Goal: Task Accomplishment & Management: Complete application form

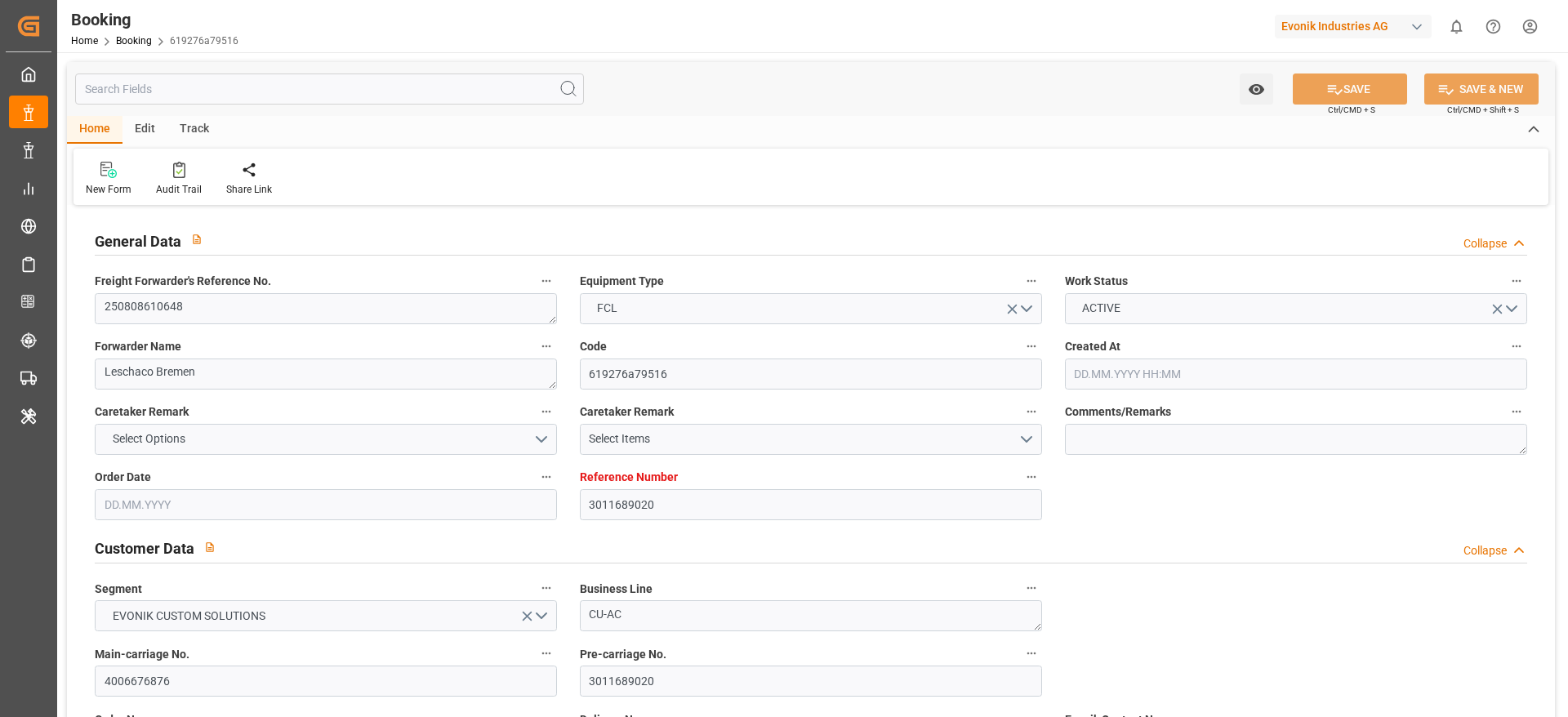
type input "3011689020"
type input "9946867"
type input "MSC"
type input "Mediterranean Shipping Company"
type input "BEANR"
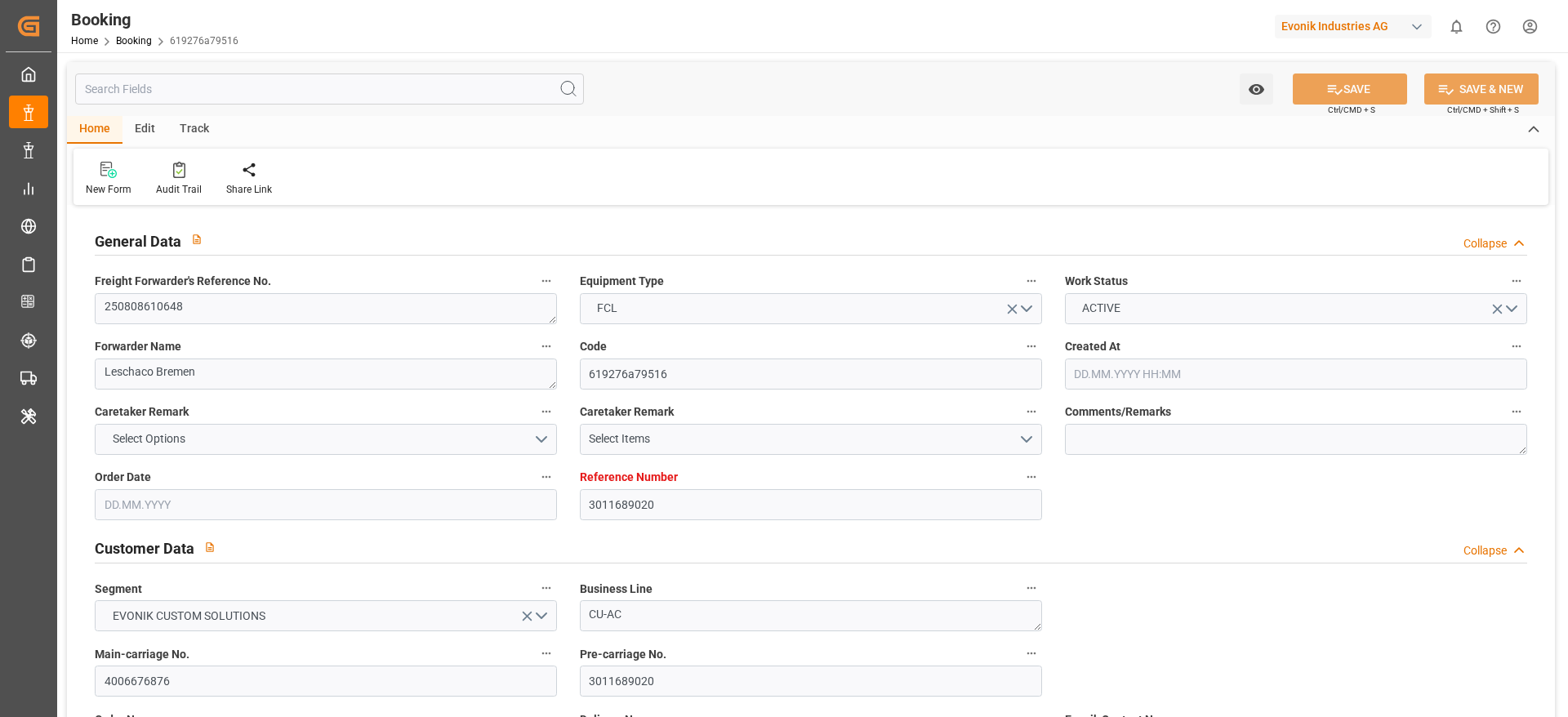
type input "AEJEA"
type input "24.07.2025 08:14"
type input "24.07.2025"
type input "01.10.2025"
type input "12.08.2025"
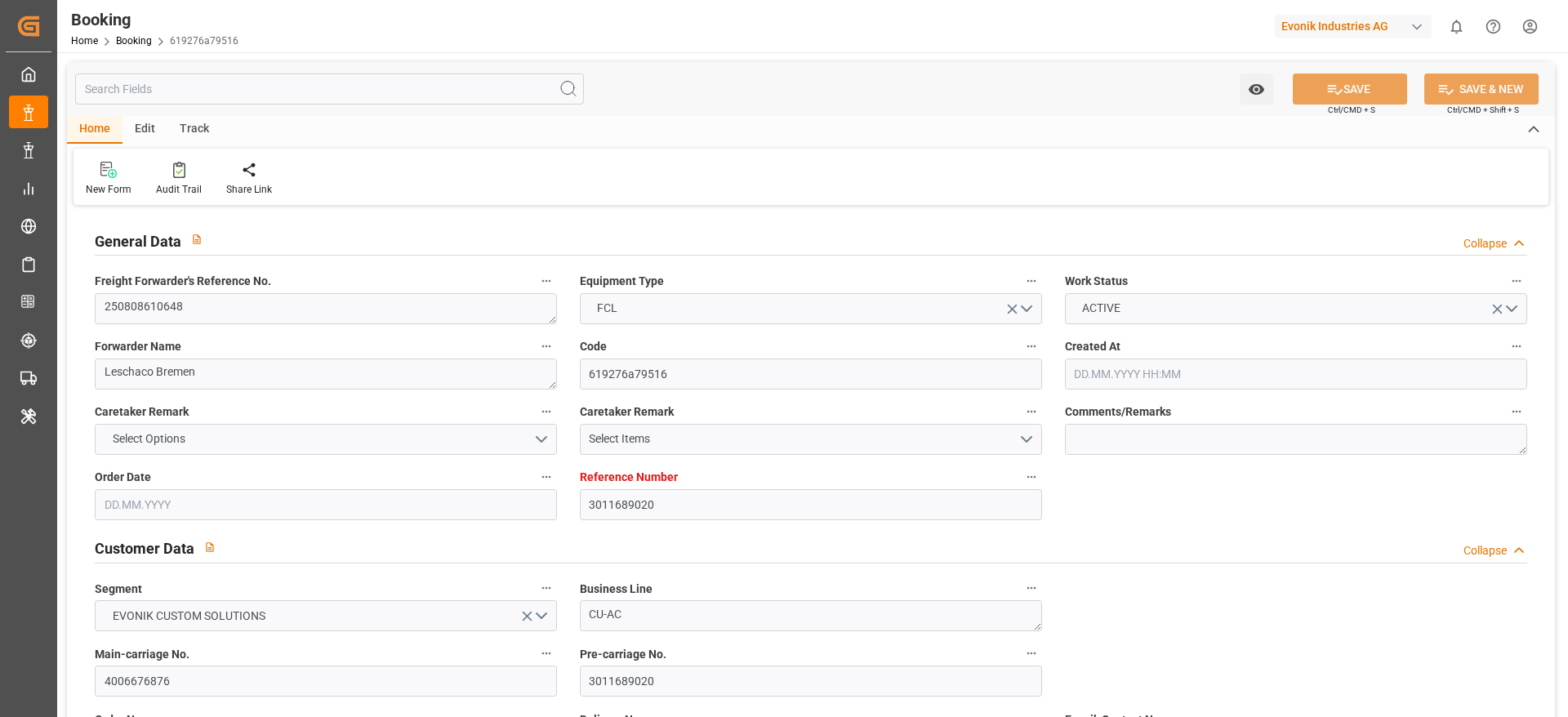
type input "15.08.2025"
type input "[DATE]"
type input "29.08.2025 00:00"
type input "01.10.2025 00:00"
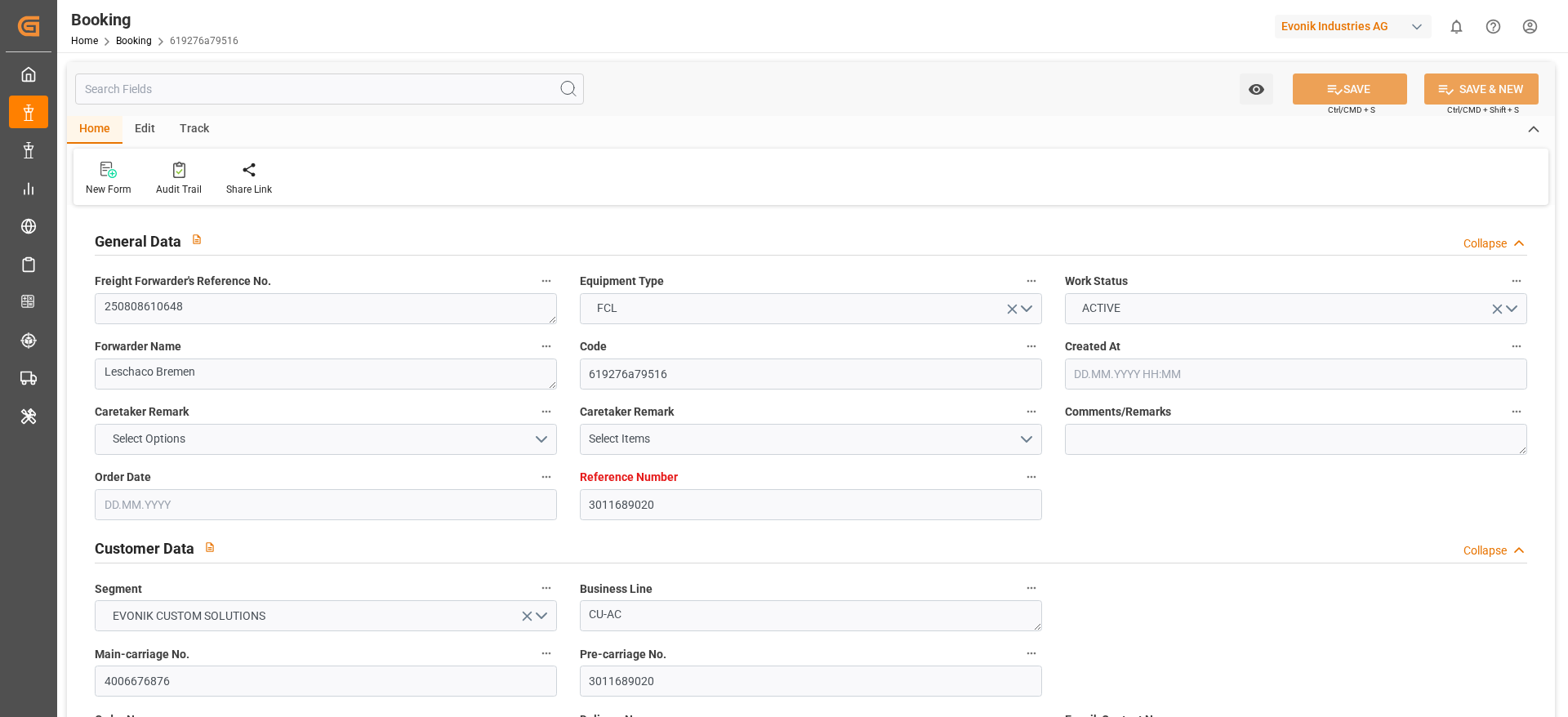
type input "01.10.2025 00:00"
type input "[DATE]"
type input "19.08.2025 12:37"
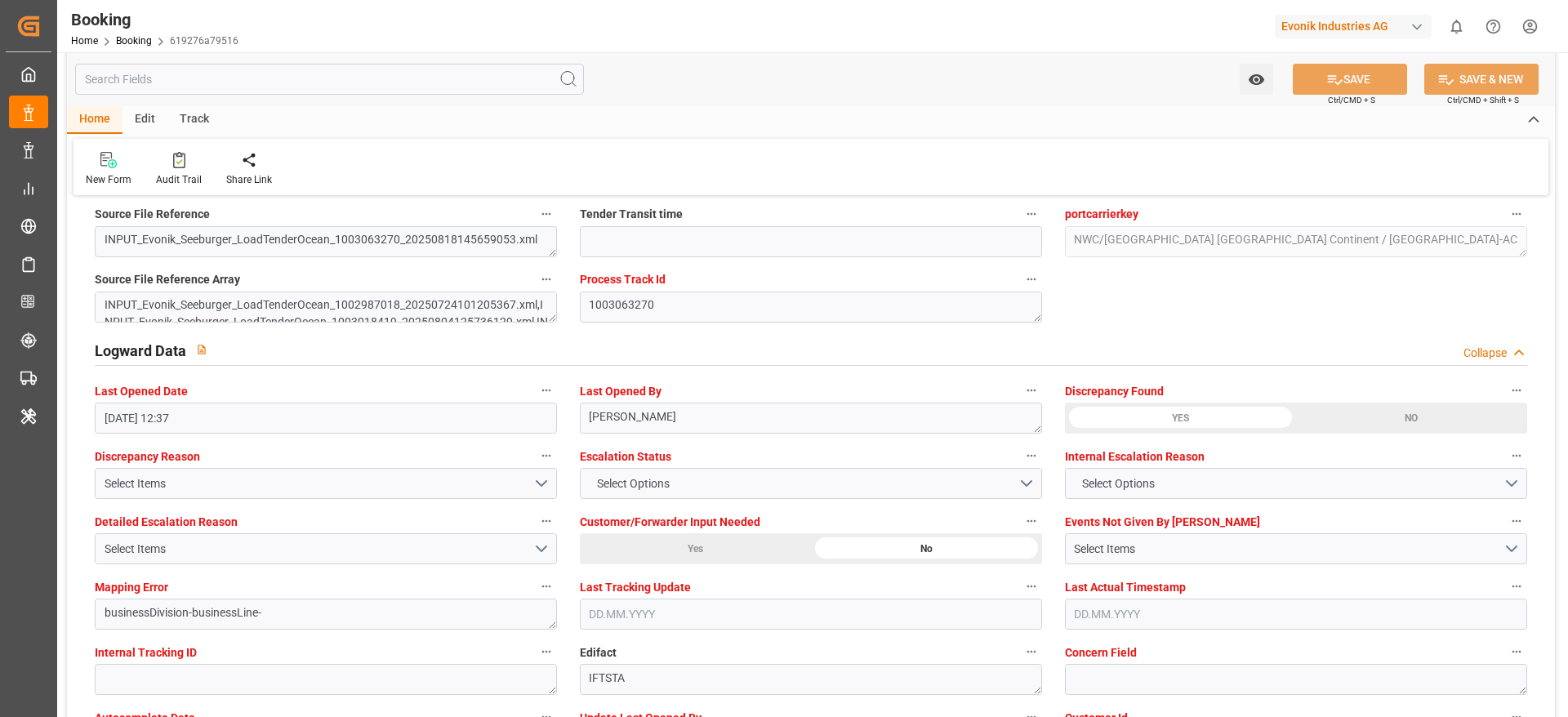
scroll to position [2825, 0]
drag, startPoint x: 1062, startPoint y: 389, endPoint x: 1169, endPoint y: 391, distance: 107.0
click at [1169, 391] on div "Discrepancy Found YES NO" at bounding box center [1296, 408] width 485 height 65
copy span "Discrepancy Found"
click at [131, 41] on link "Booking" at bounding box center [133, 41] width 36 height 12
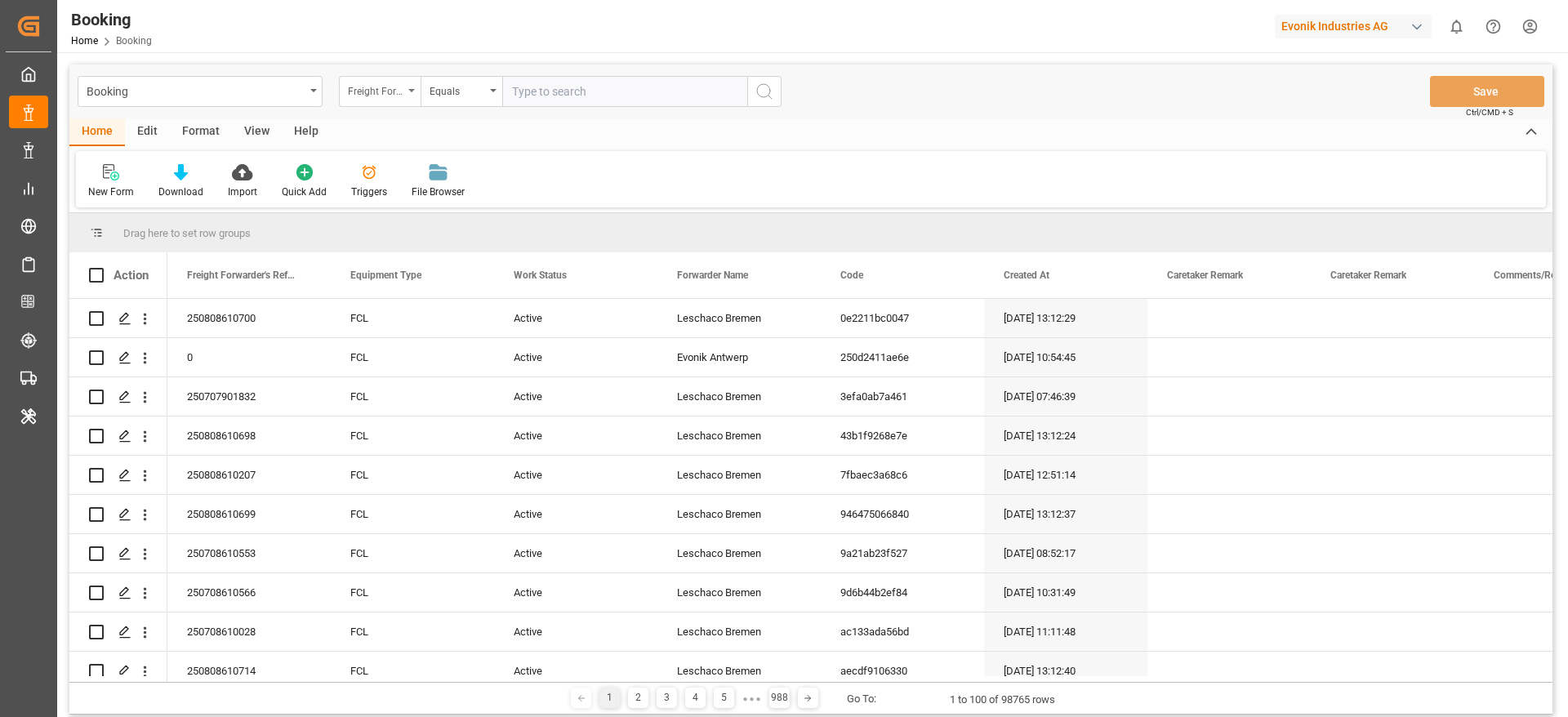
click at [377, 76] on div "Freight Forwarder's Reference No." at bounding box center [380, 92] width 82 height 31
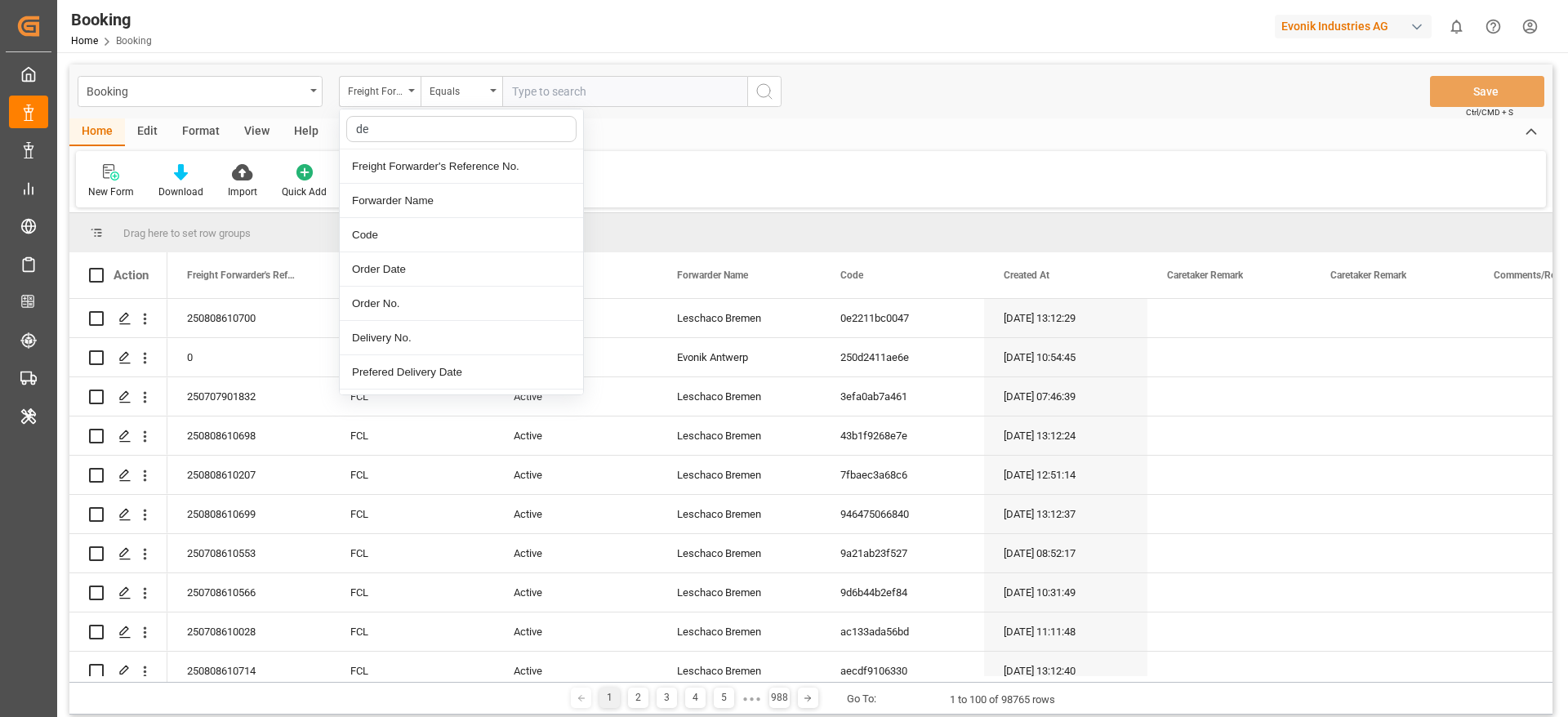
type input "d"
type input "Discrepancy Found"
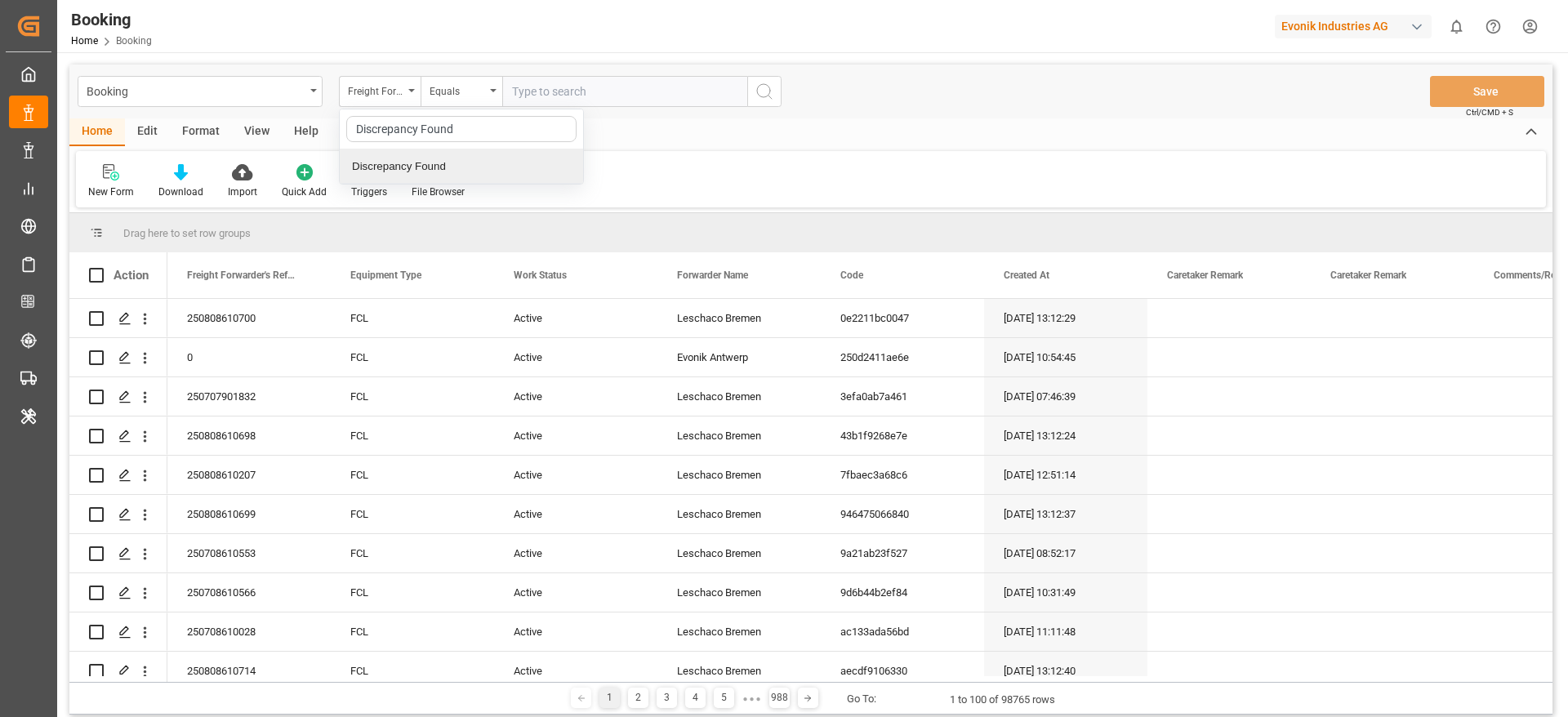
click at [422, 170] on div "Discrepancy Found" at bounding box center [462, 166] width 243 height 34
click at [588, 86] on input "text" at bounding box center [625, 92] width 245 height 31
type input "yes"
click at [775, 96] on button "search button" at bounding box center [764, 92] width 34 height 31
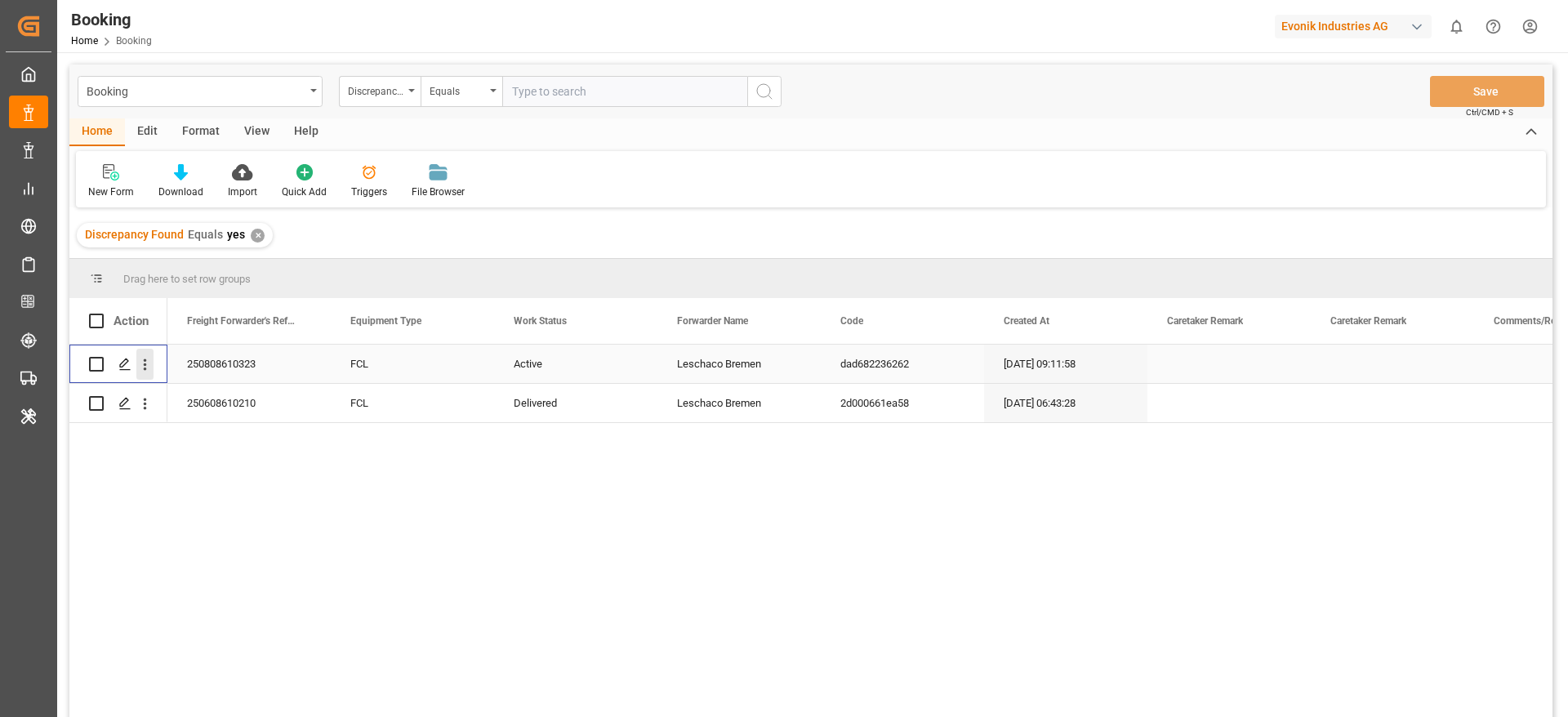
click at [148, 363] on icon "open menu" at bounding box center [145, 365] width 18 height 18
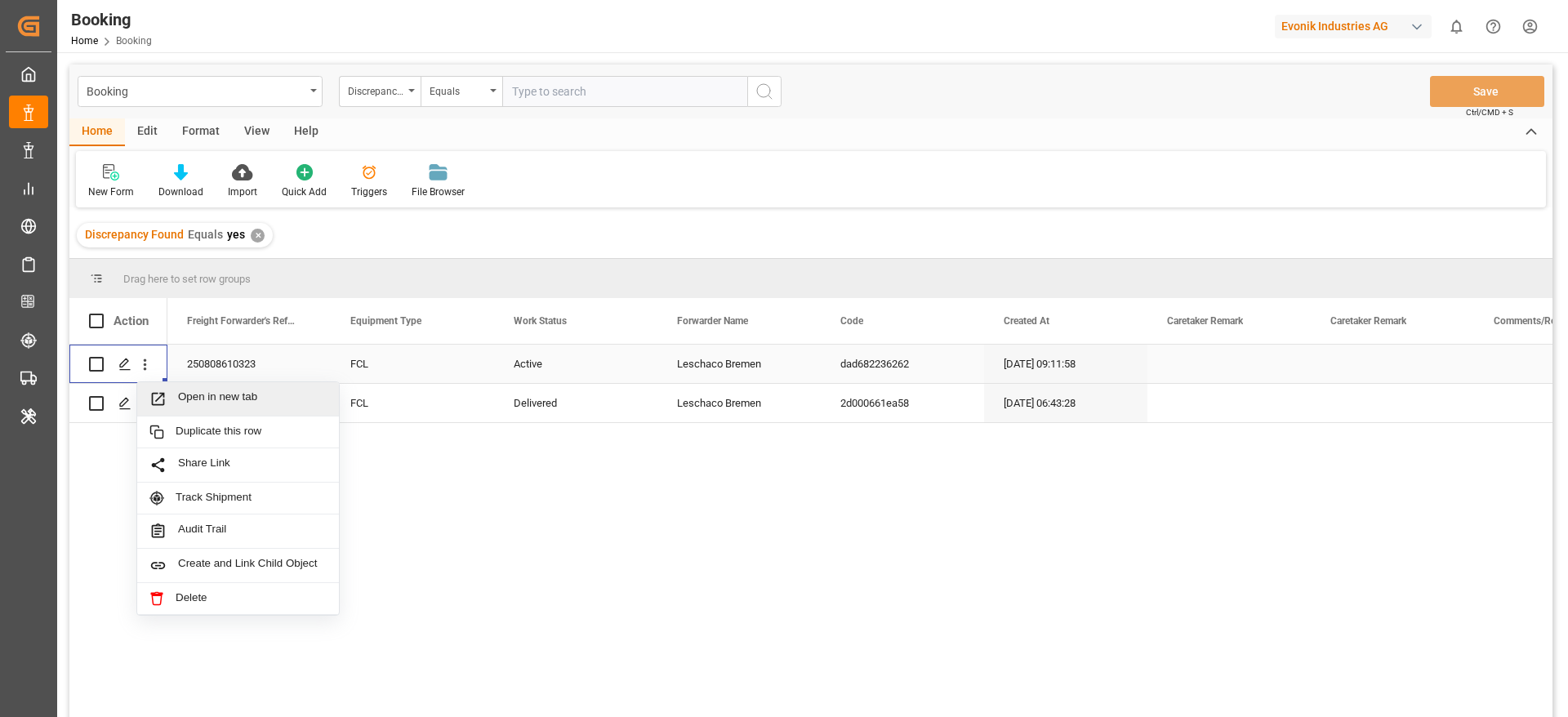
click at [181, 387] on div "Open in new tab" at bounding box center [238, 398] width 202 height 34
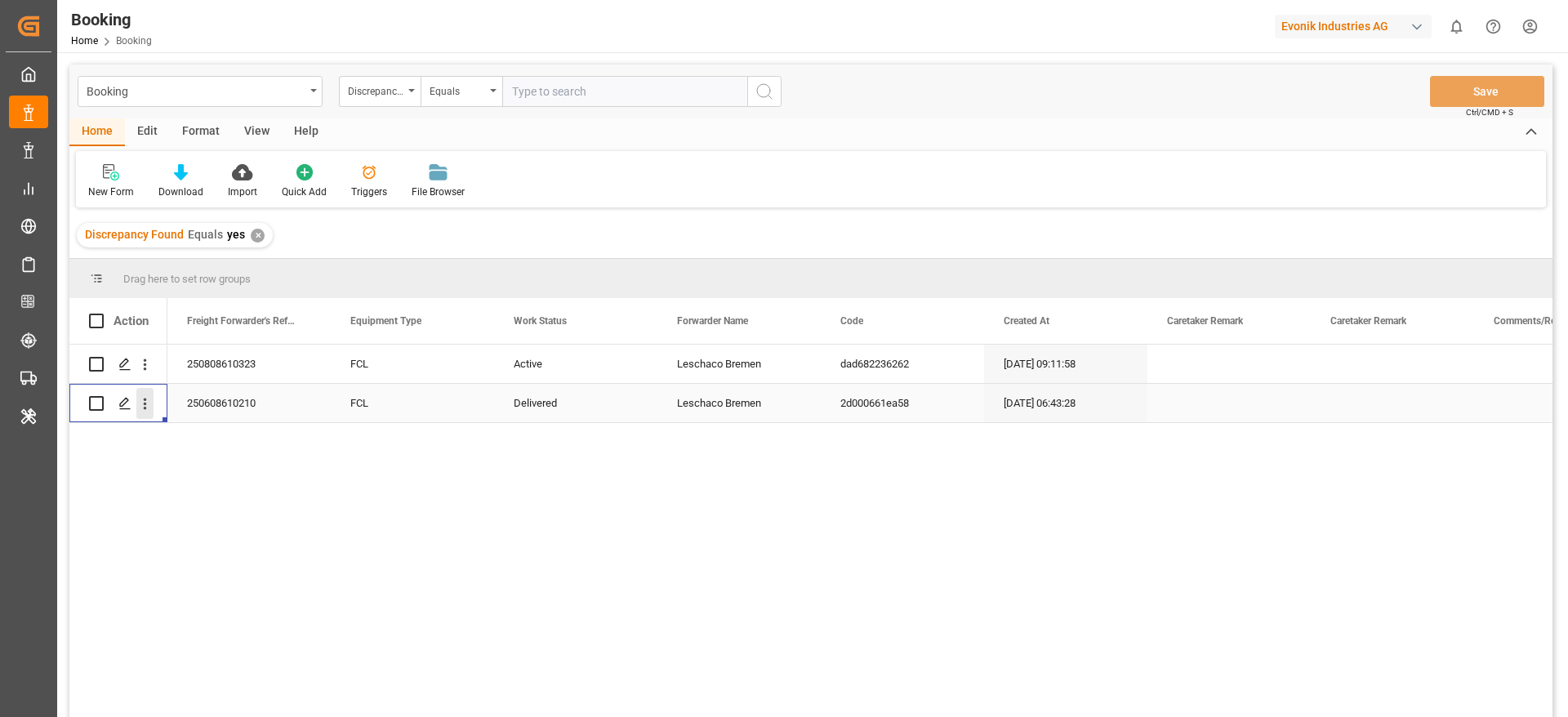
click at [146, 406] on icon "open menu" at bounding box center [145, 404] width 18 height 18
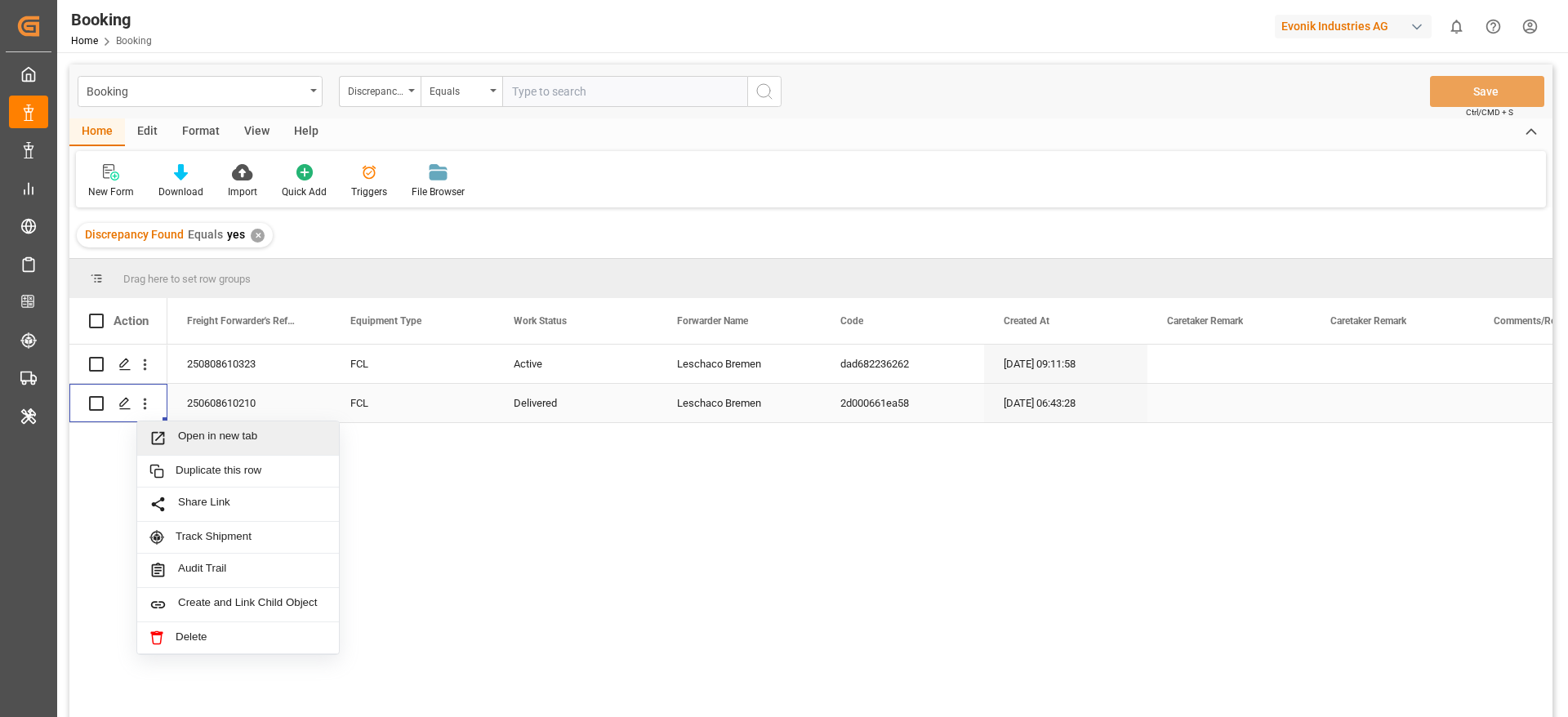
click at [213, 436] on span "Open in new tab" at bounding box center [252, 438] width 149 height 18
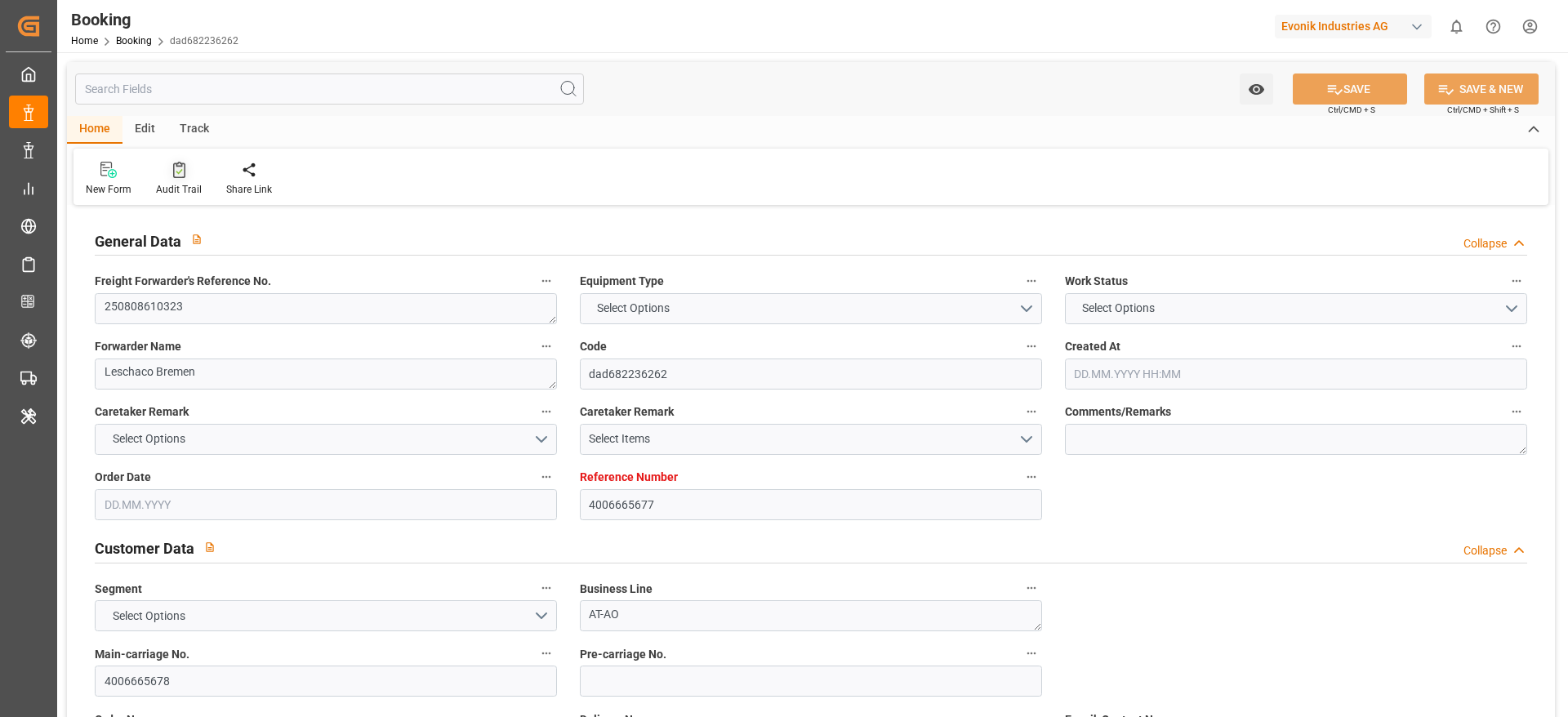
click at [173, 183] on div "Audit Trail" at bounding box center [178, 189] width 46 height 15
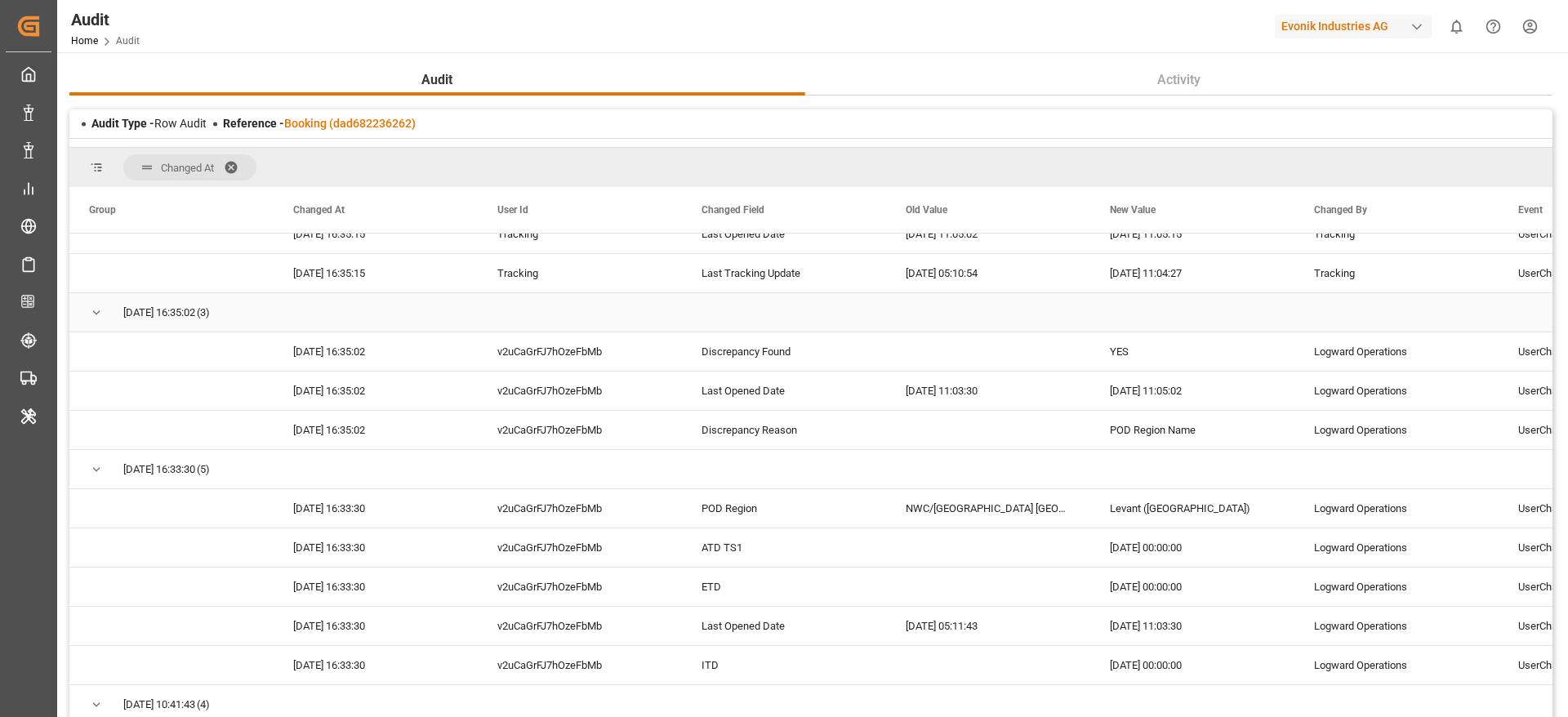
scroll to position [336, 0]
click at [381, 119] on link "Booking (dad682236262)" at bounding box center [350, 123] width 131 height 13
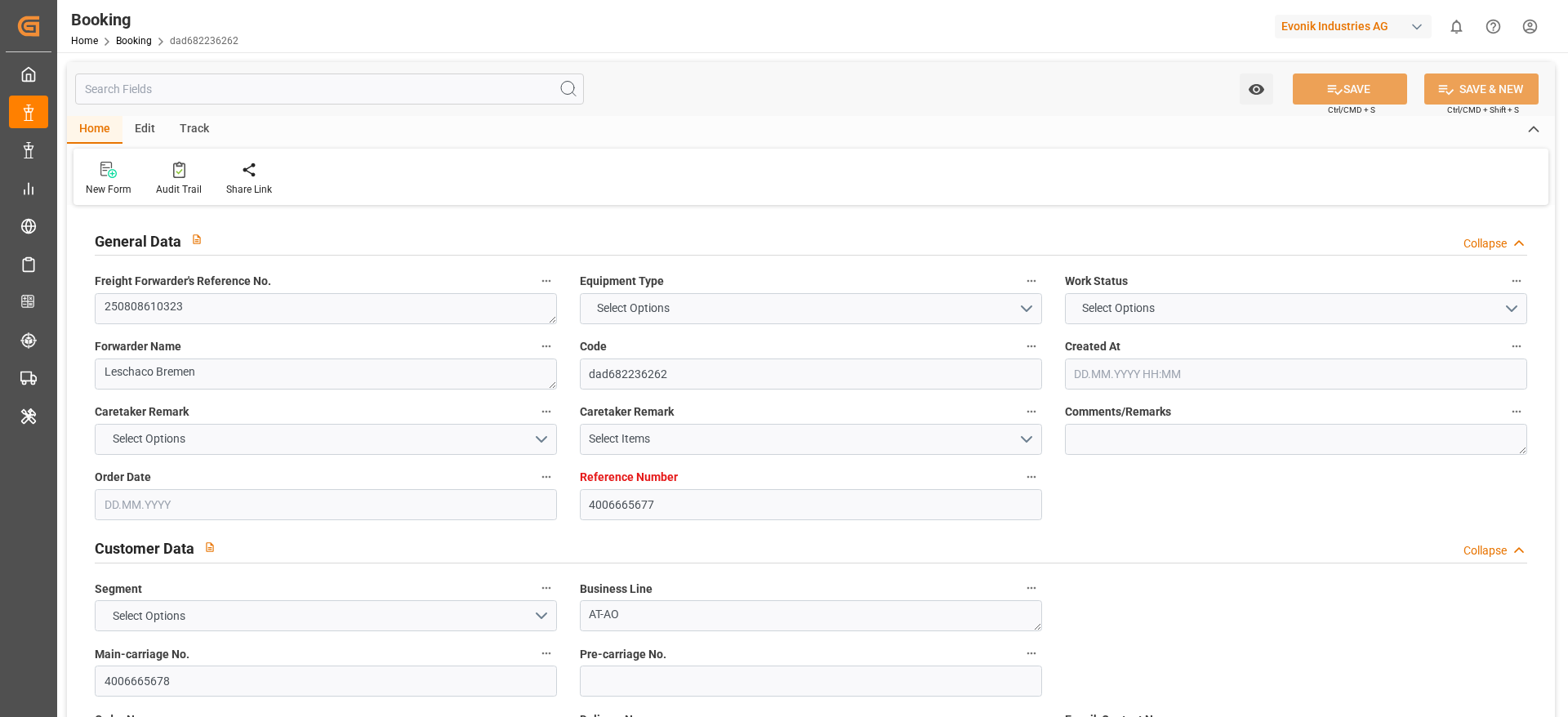
type input "4006665677"
type input "9445916"
type input "9084607"
type input "MSC"
type input "Mediterranean Shipping Company"
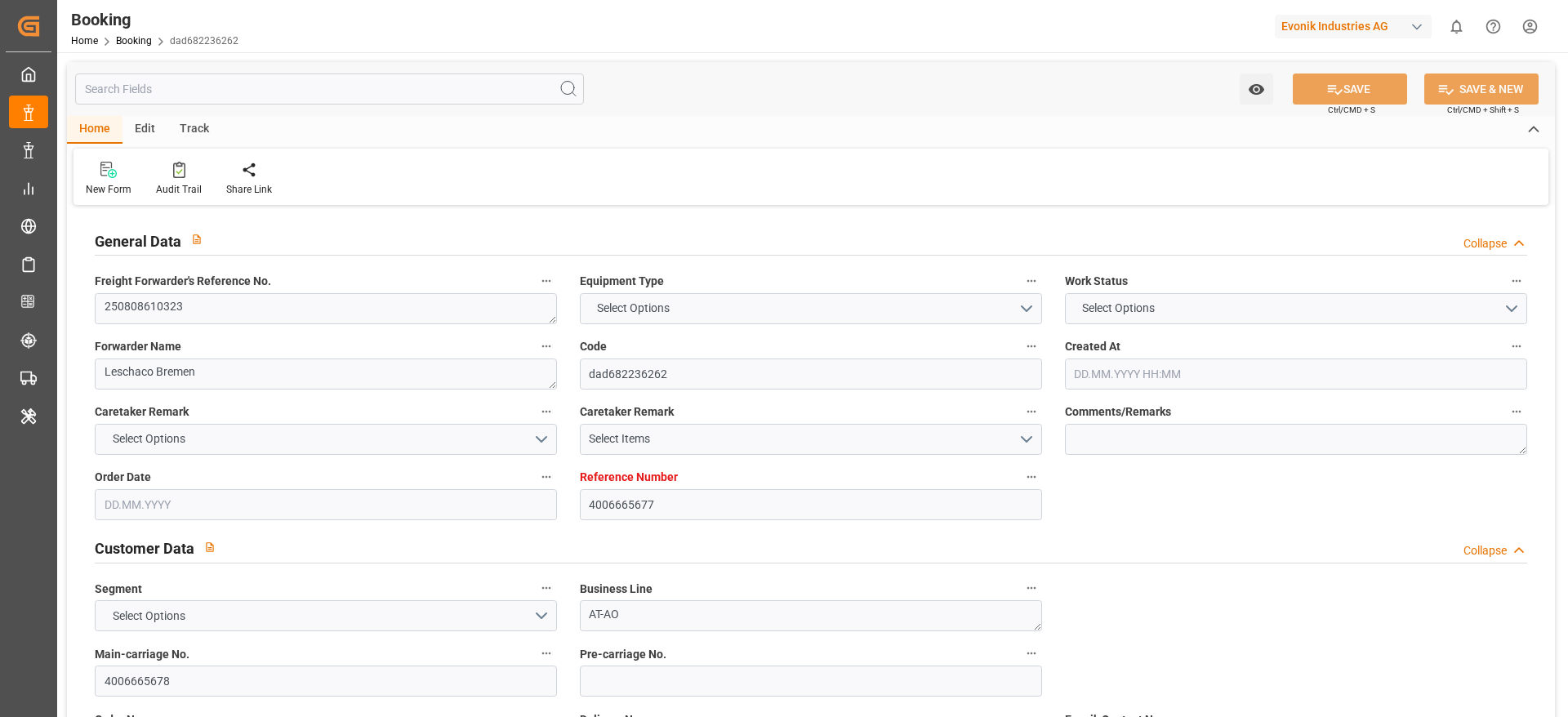
type input "ITTRS"
type input "GRSKG"
type input "GRPIR"
type input "0"
type input "ITTRS"
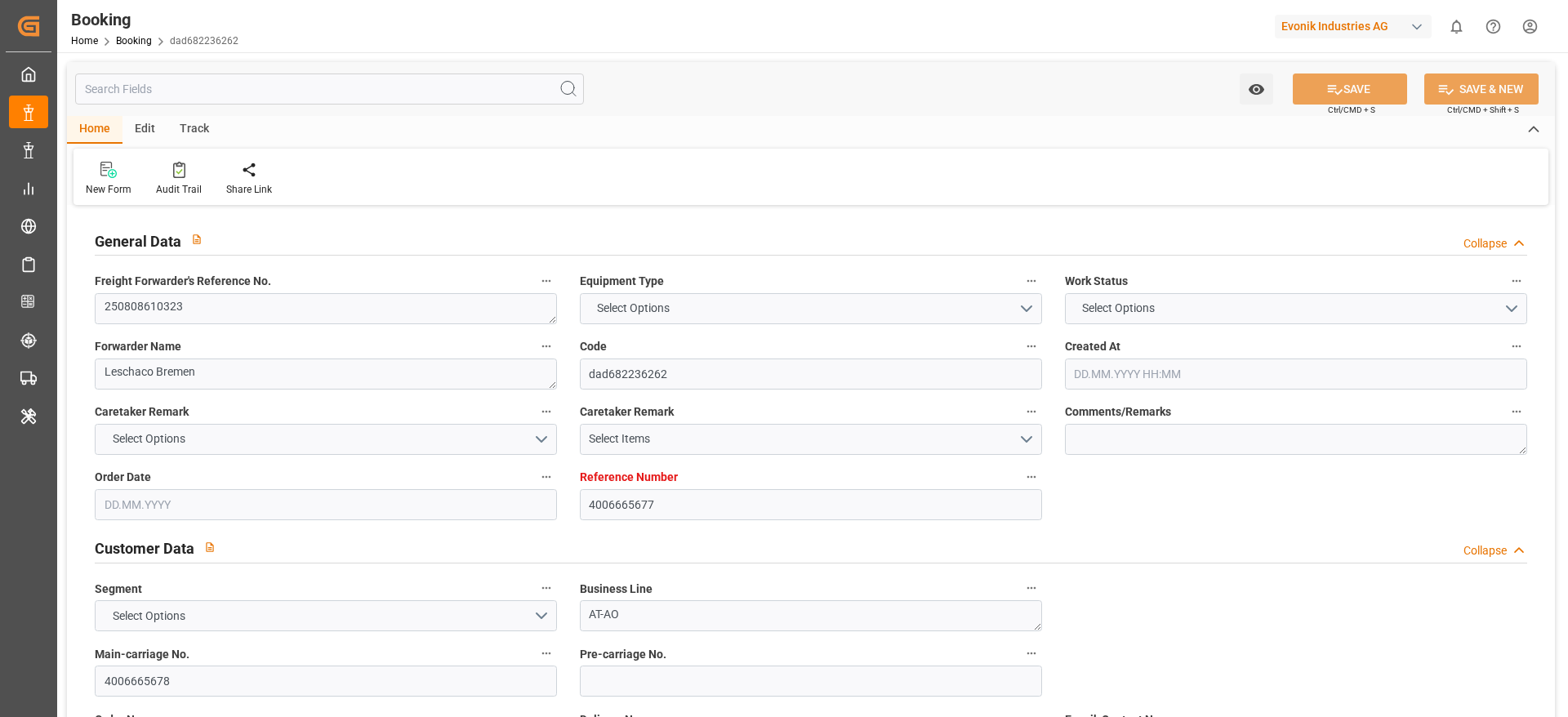
type input "GRSKG"
type input "9360283"
type input "11.07.2025 09:11"
type input "11.07.2025"
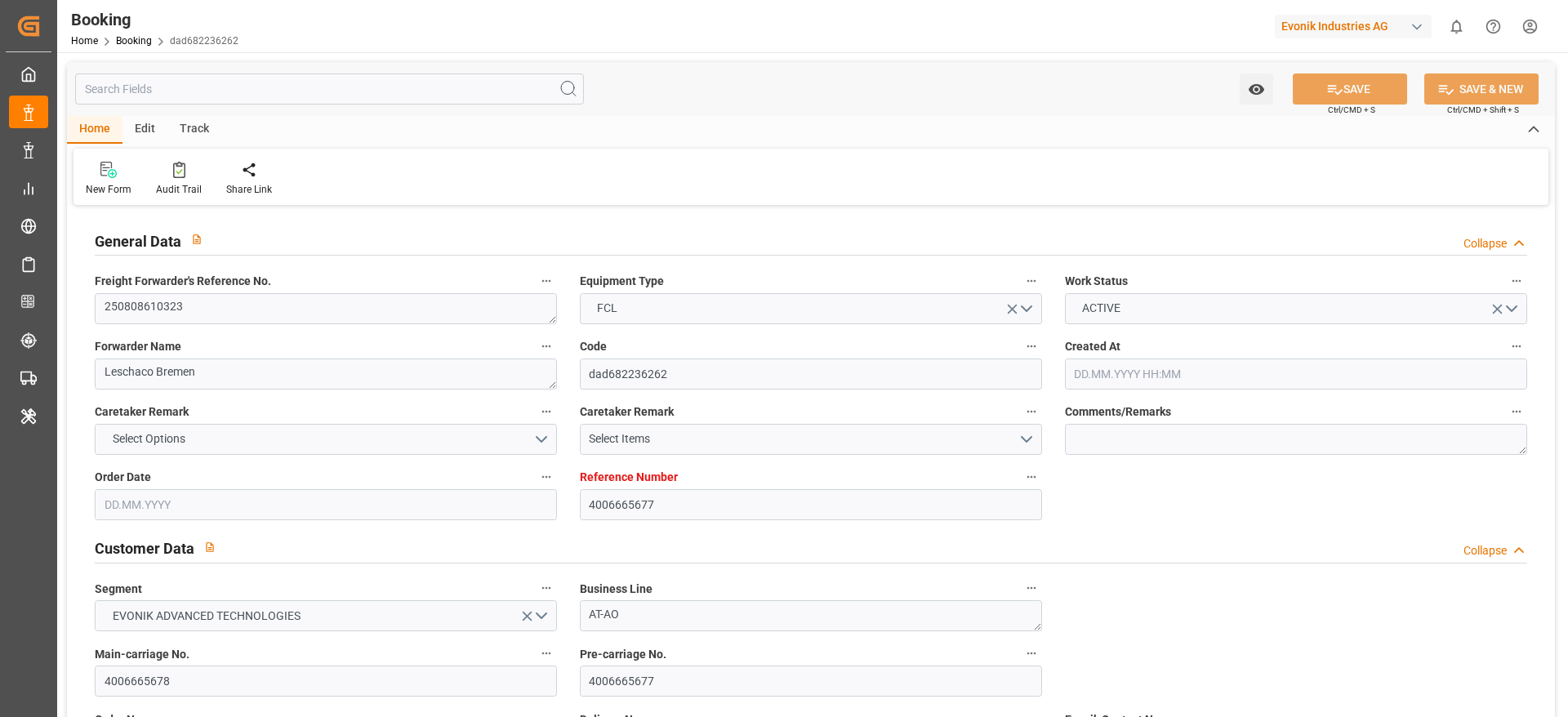
type input "15.08.2025"
type input "28.07.2025"
type input "22.07.2025"
type input "24.07.2025"
type input "06.08.2025 00:00"
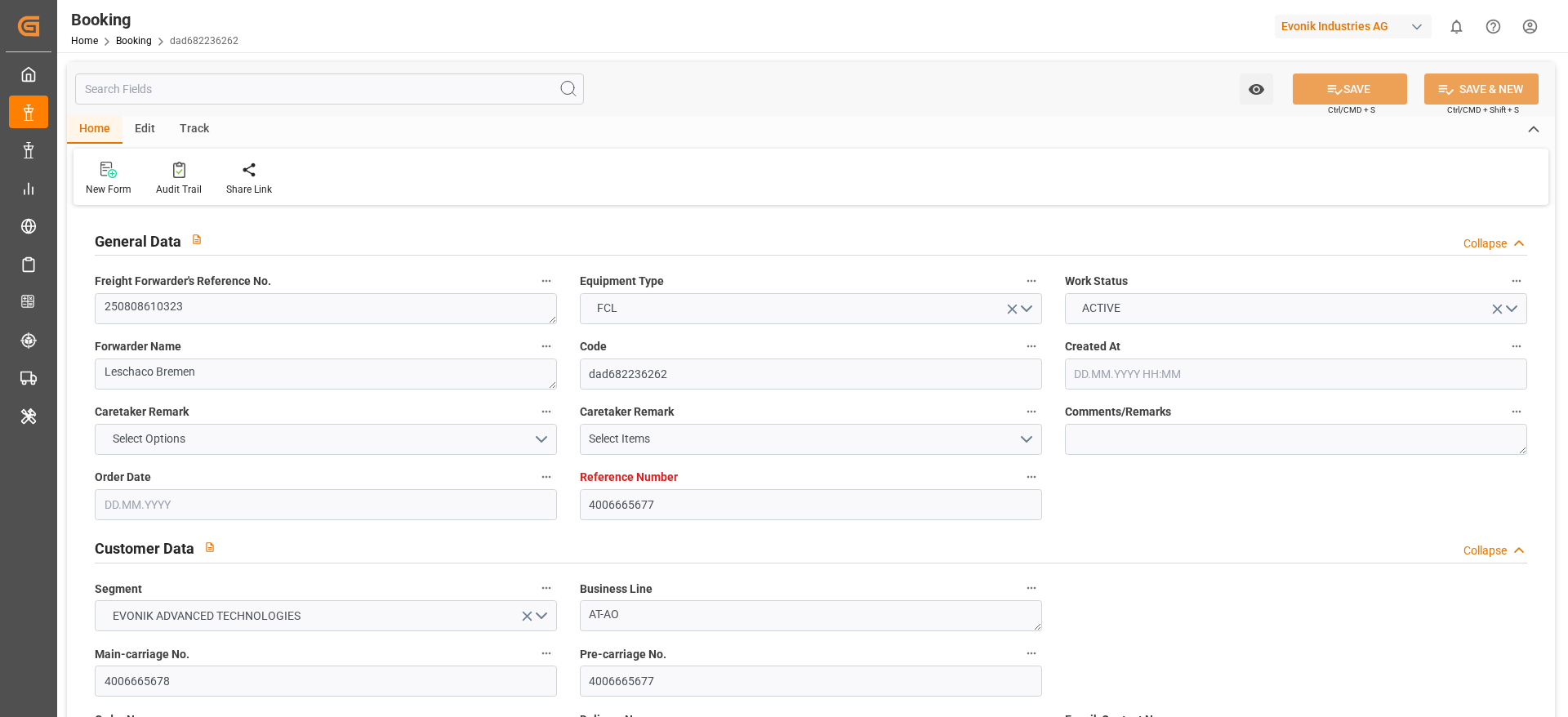
type input "06.08.2025 00:00"
type input "30.07.2025 12:00"
type input "20.08.2025 12:00"
type input "28.08.2025 00:00"
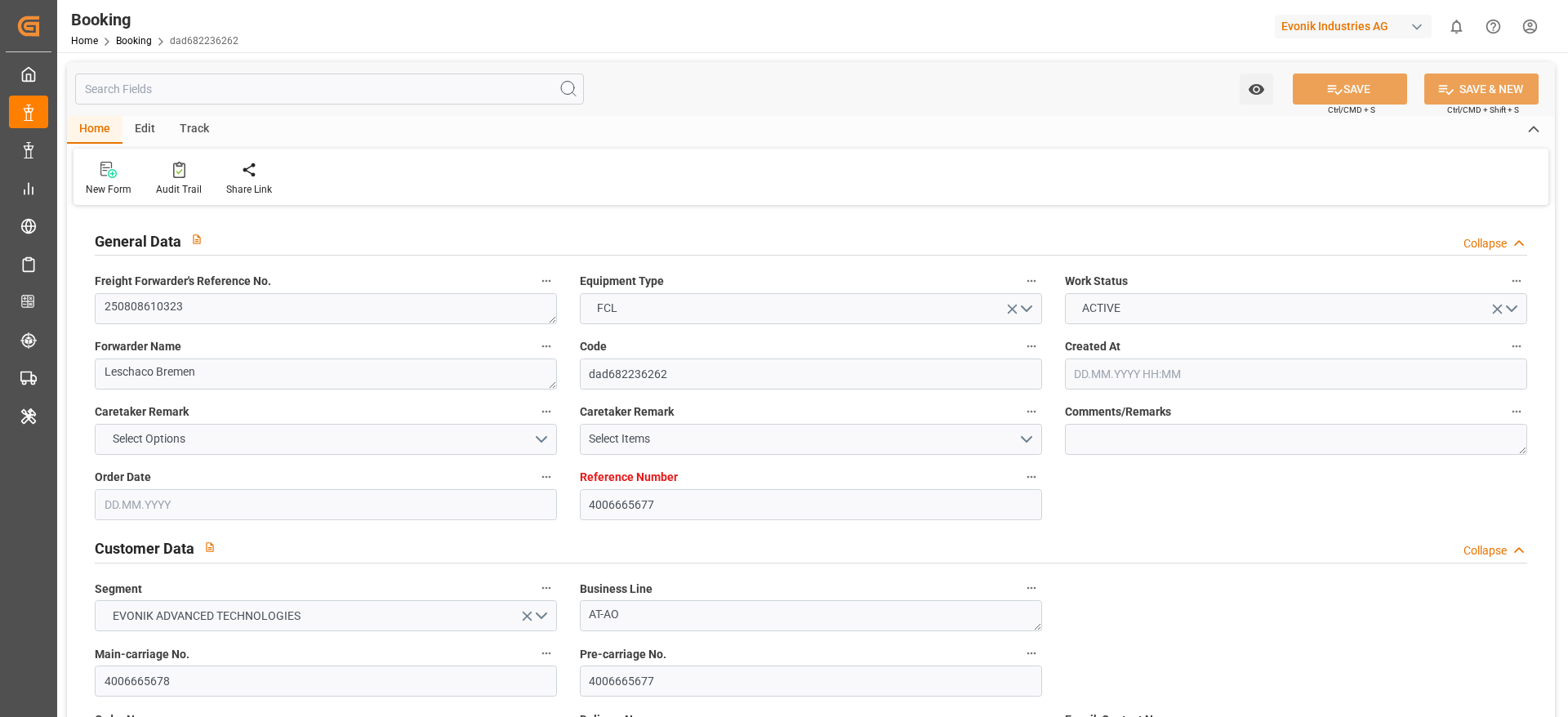
type input "17.08.2025 12:00"
type input "17.08.2025 00:00"
type input "16.08.2025 00:00"
type input "27.08.2025 00:00"
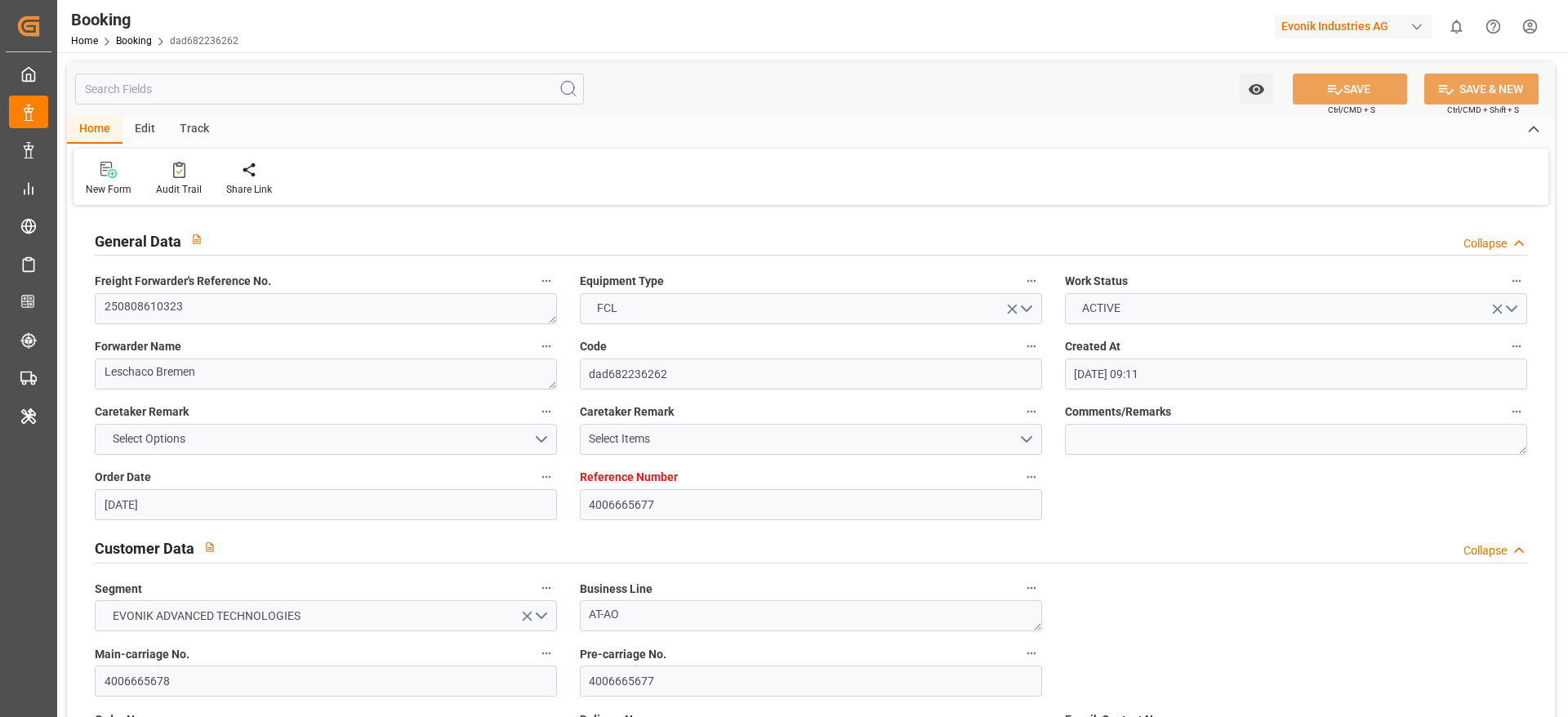
type input "18.08.2025 00:00"
type input "24.07.2025"
type input "19.08.2025 13:22"
type input "19.08.2025"
type input "29.07.2025 12:00"
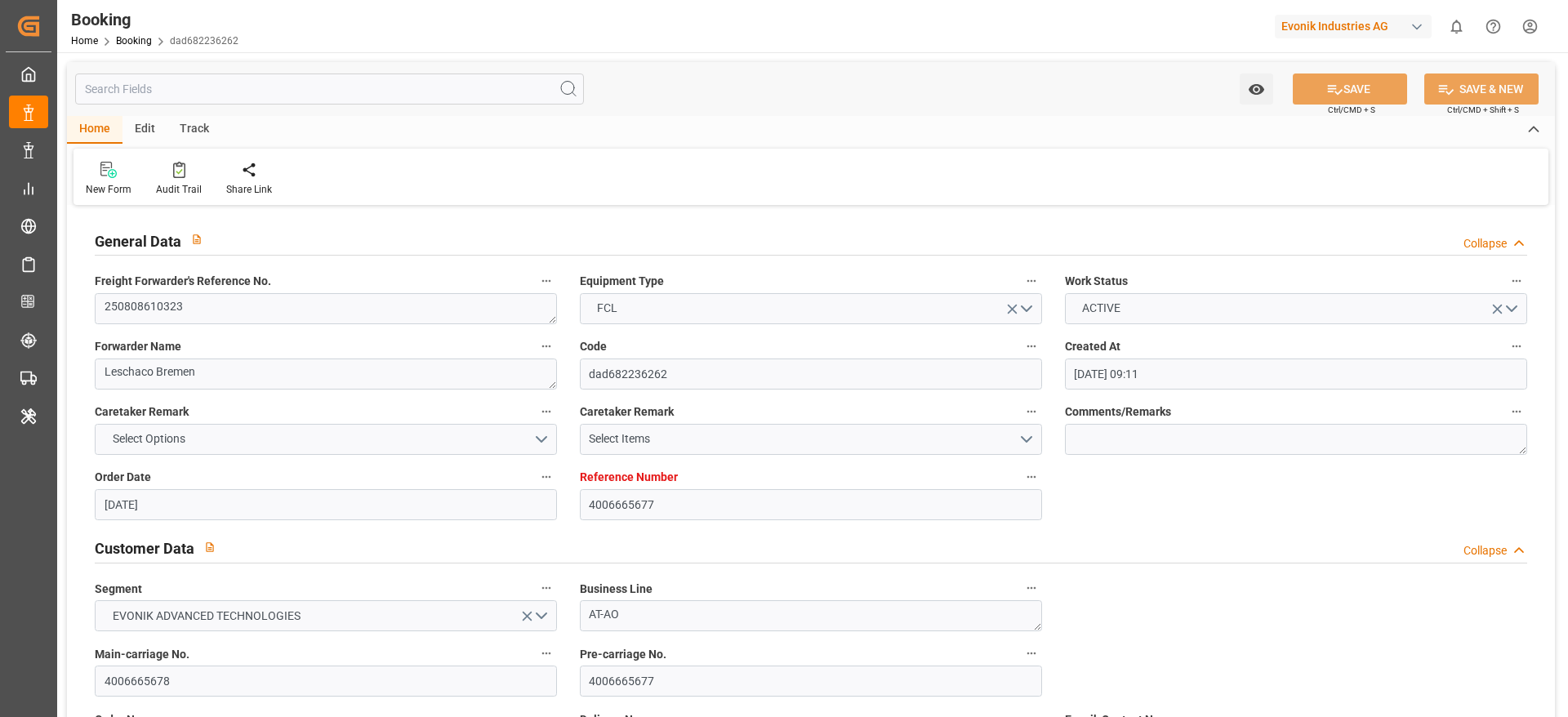
type input "06.08.2025 00:01"
type input "06.08.2025 11:07"
type input "17.08.2025 12:00"
type input "16.08.2025 07:46"
type input "16.08.2025 23:59"
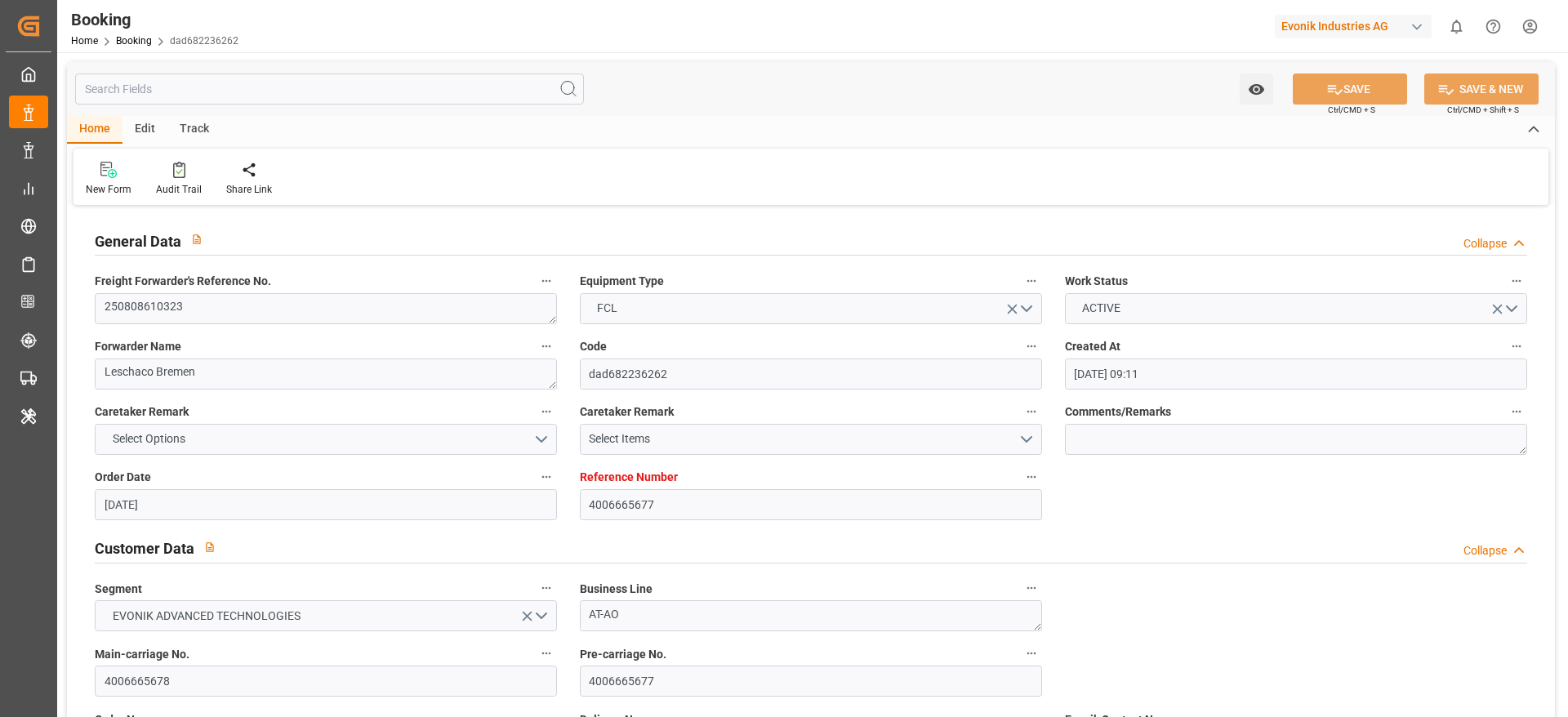
type input "16.08.2025 23:59"
type input "17.08.2025 00:07"
type input "16.08.2025 23:59"
type input "18.08.2025 00:02"
type input "20.08.2025 00:02"
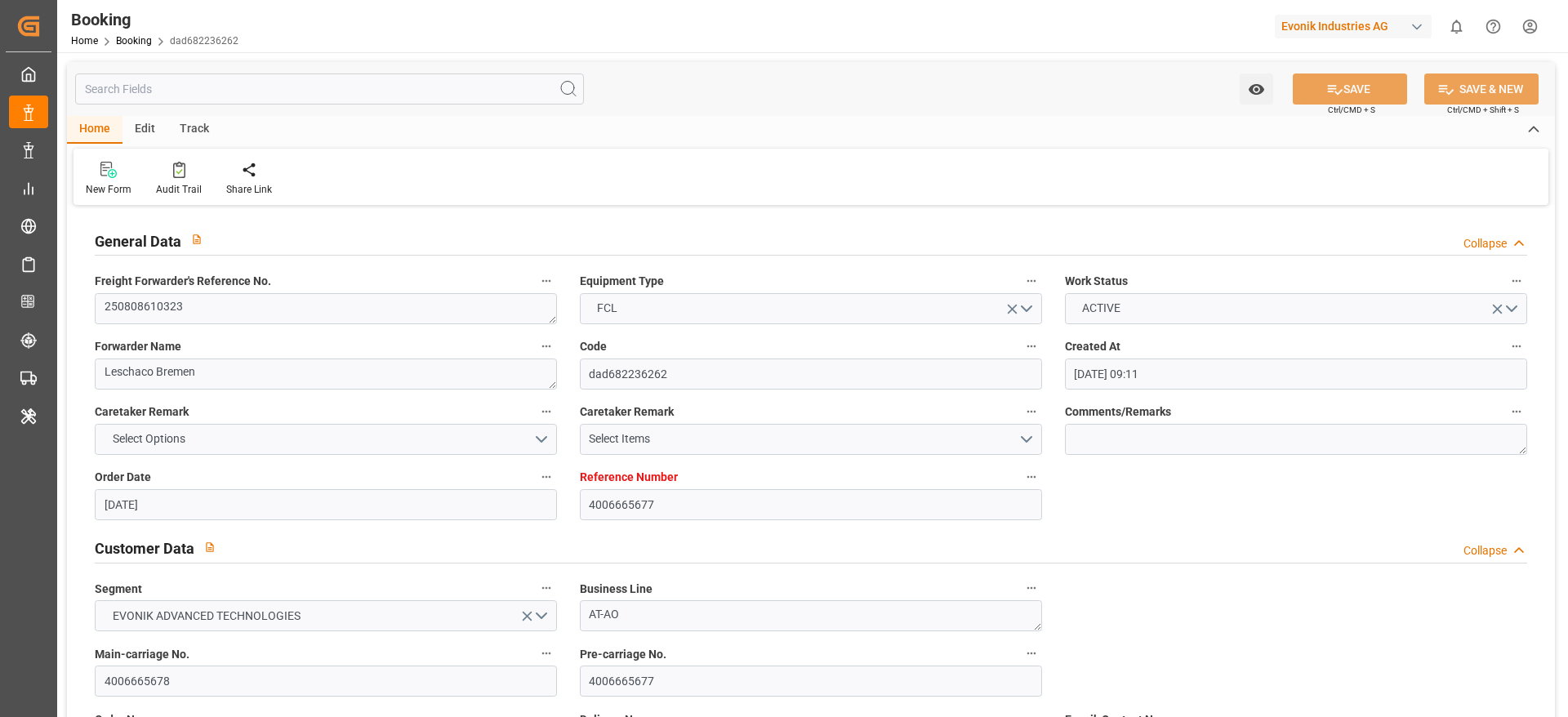
type input "18.08.2025 00:01"
type input "18.08.2025 17:58"
type input "20.08.2025 12:00"
type input "21.08.2025 05:05"
type input "25.08.2025 05:05"
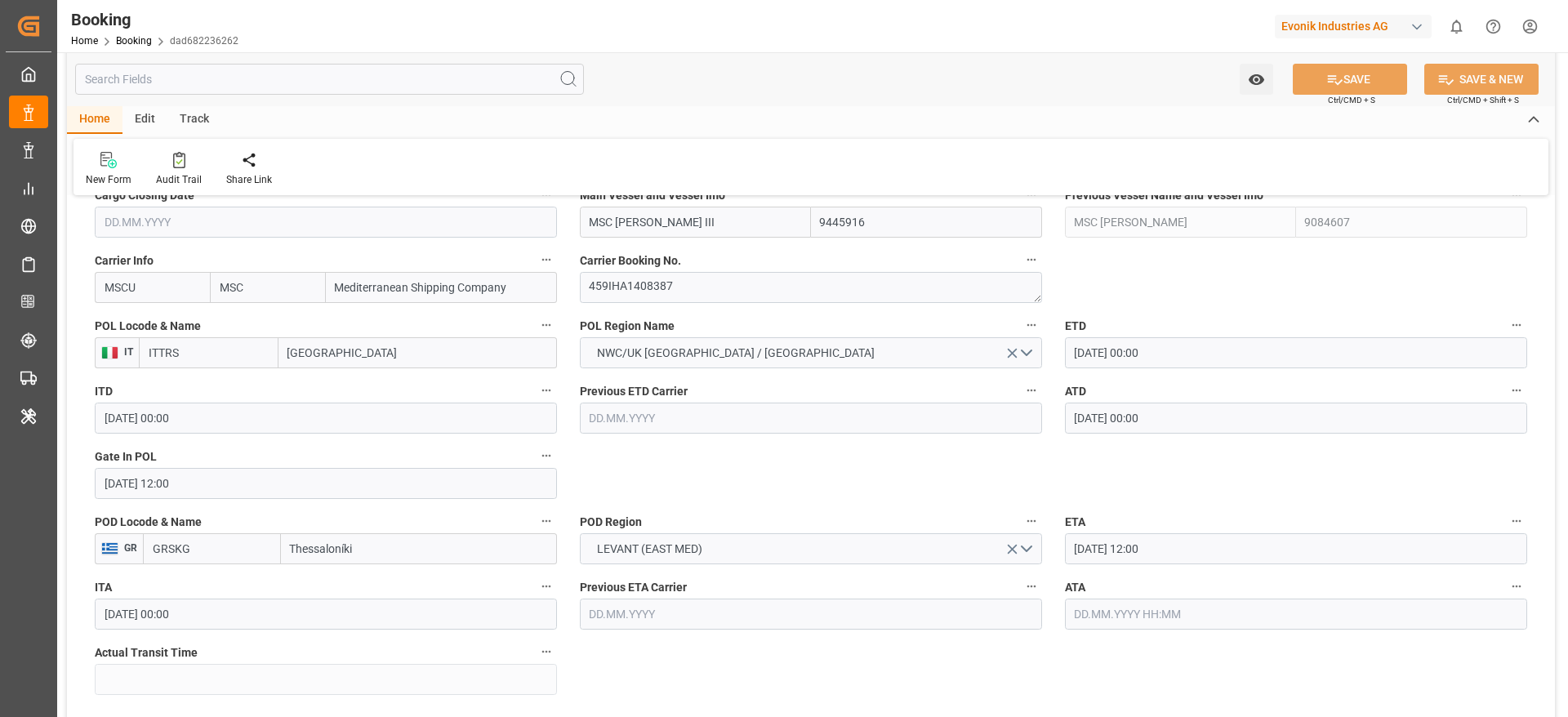
scroll to position [1206, 0]
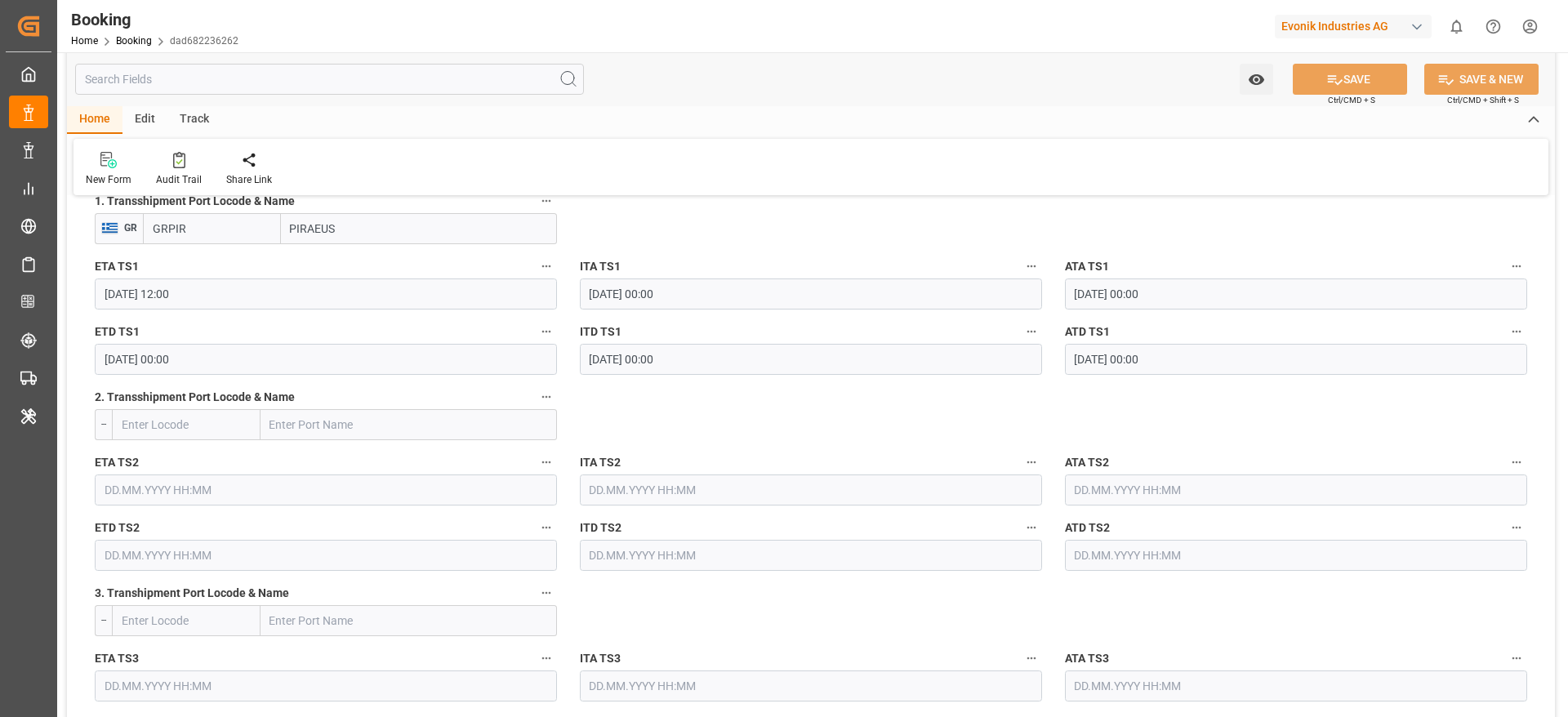
scroll to position [1789, 0]
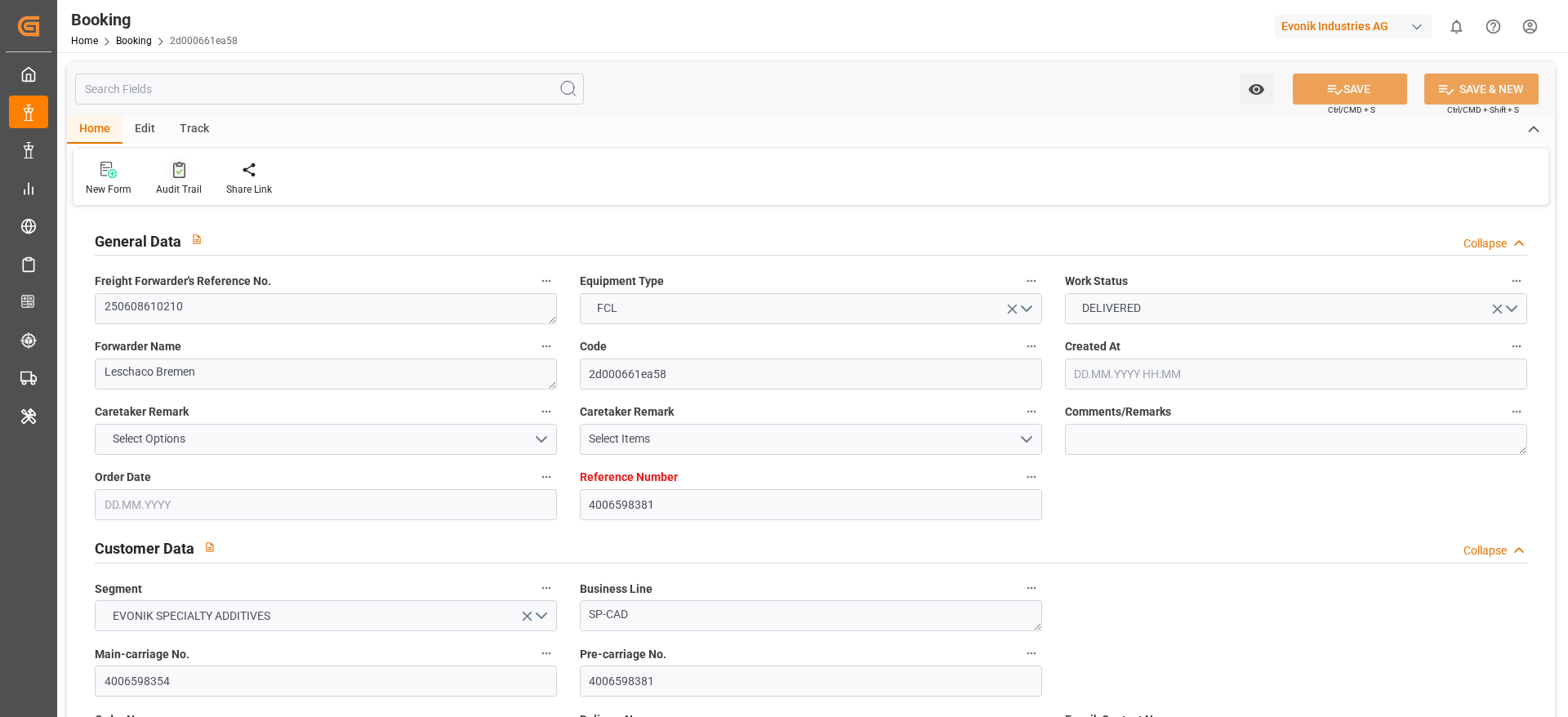
click at [169, 190] on div "Audit Trail" at bounding box center [178, 189] width 46 height 15
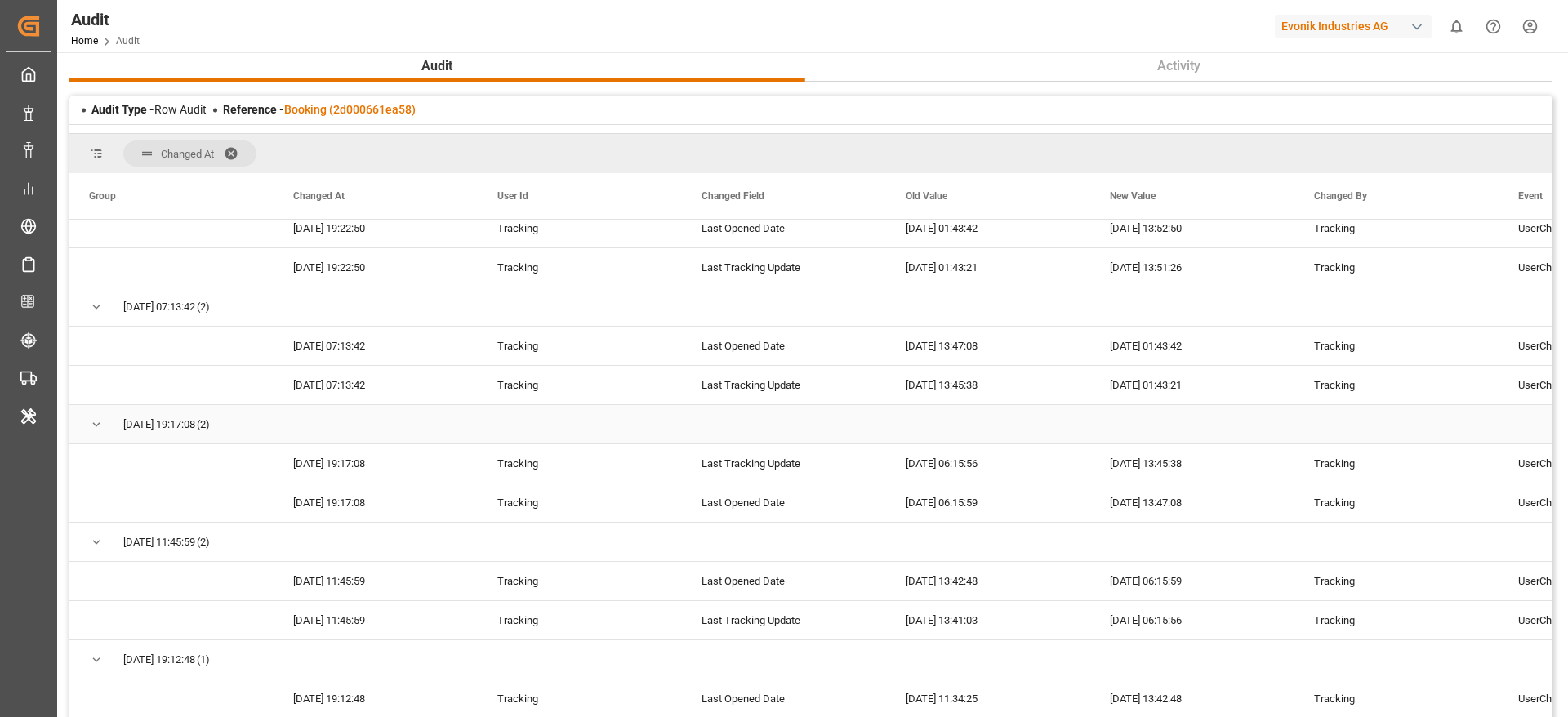
scroll to position [266, 0]
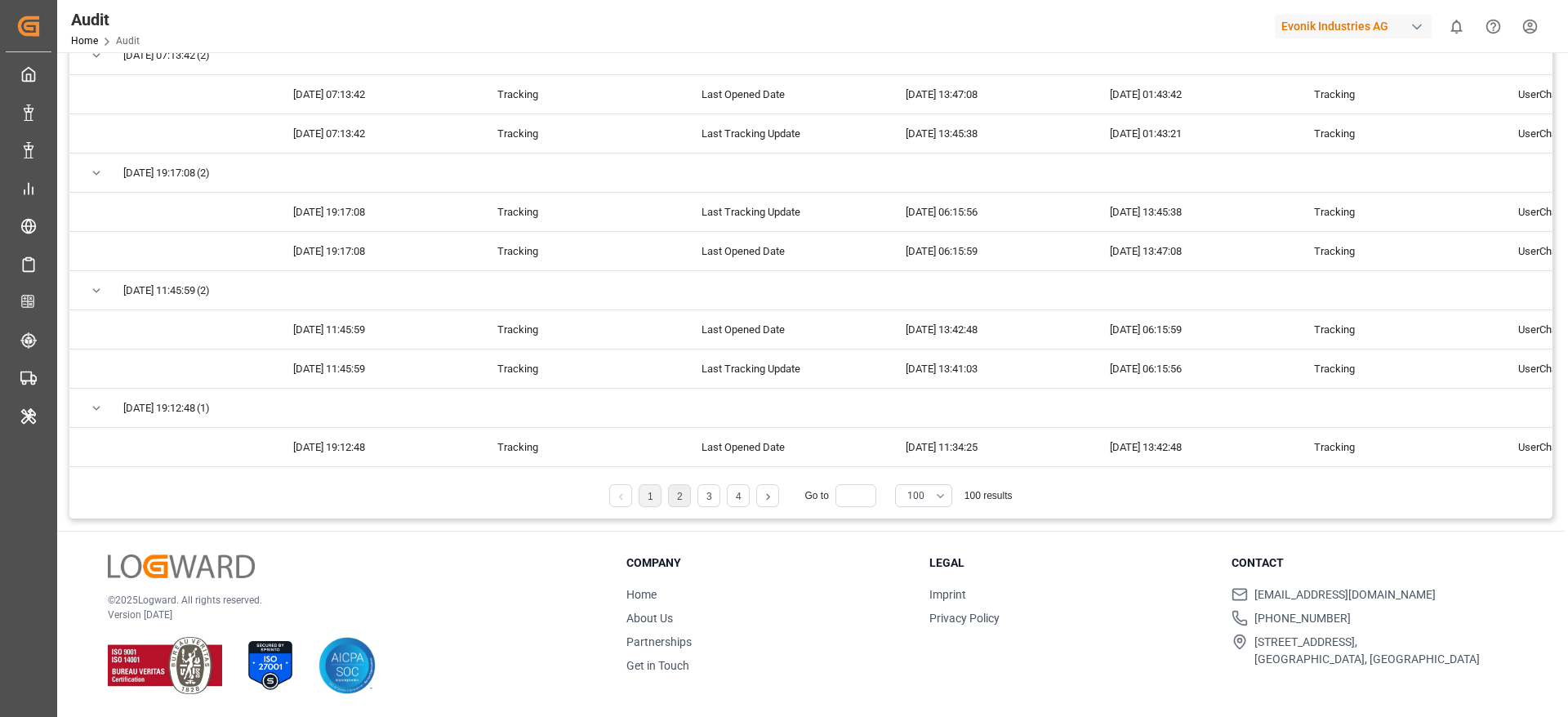
click at [689, 493] on li "2" at bounding box center [679, 495] width 22 height 22
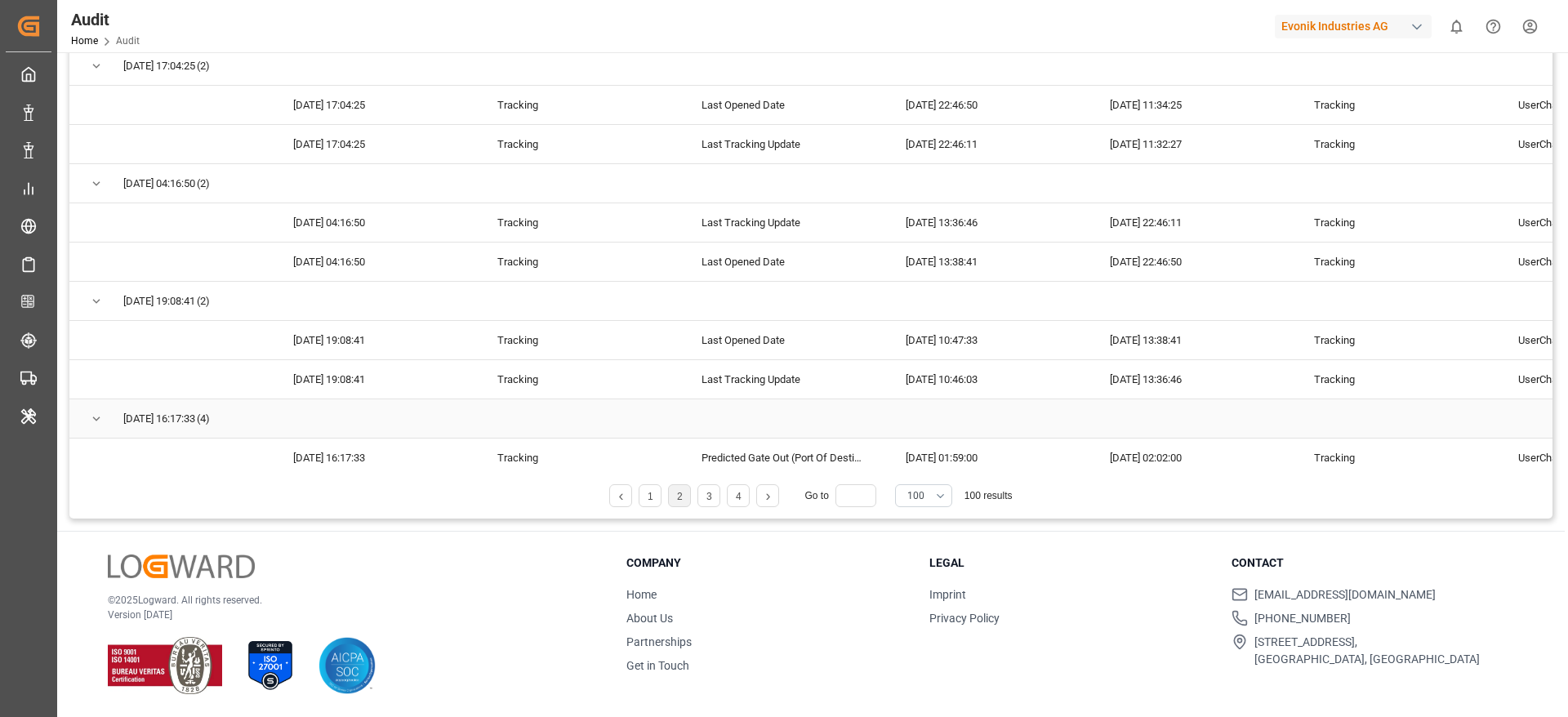
scroll to position [0, 0]
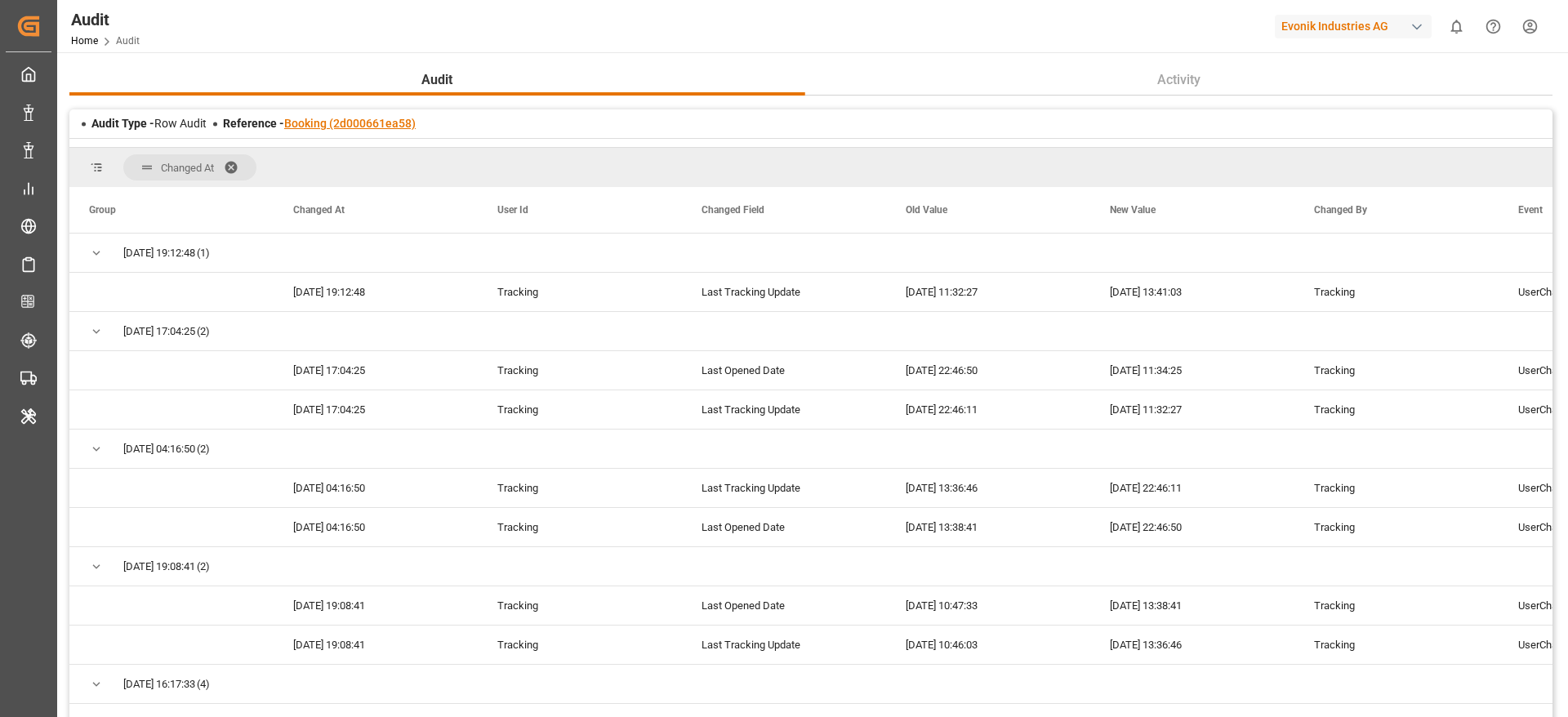
click at [325, 125] on link "Booking (2d000661ea58)" at bounding box center [350, 123] width 131 height 13
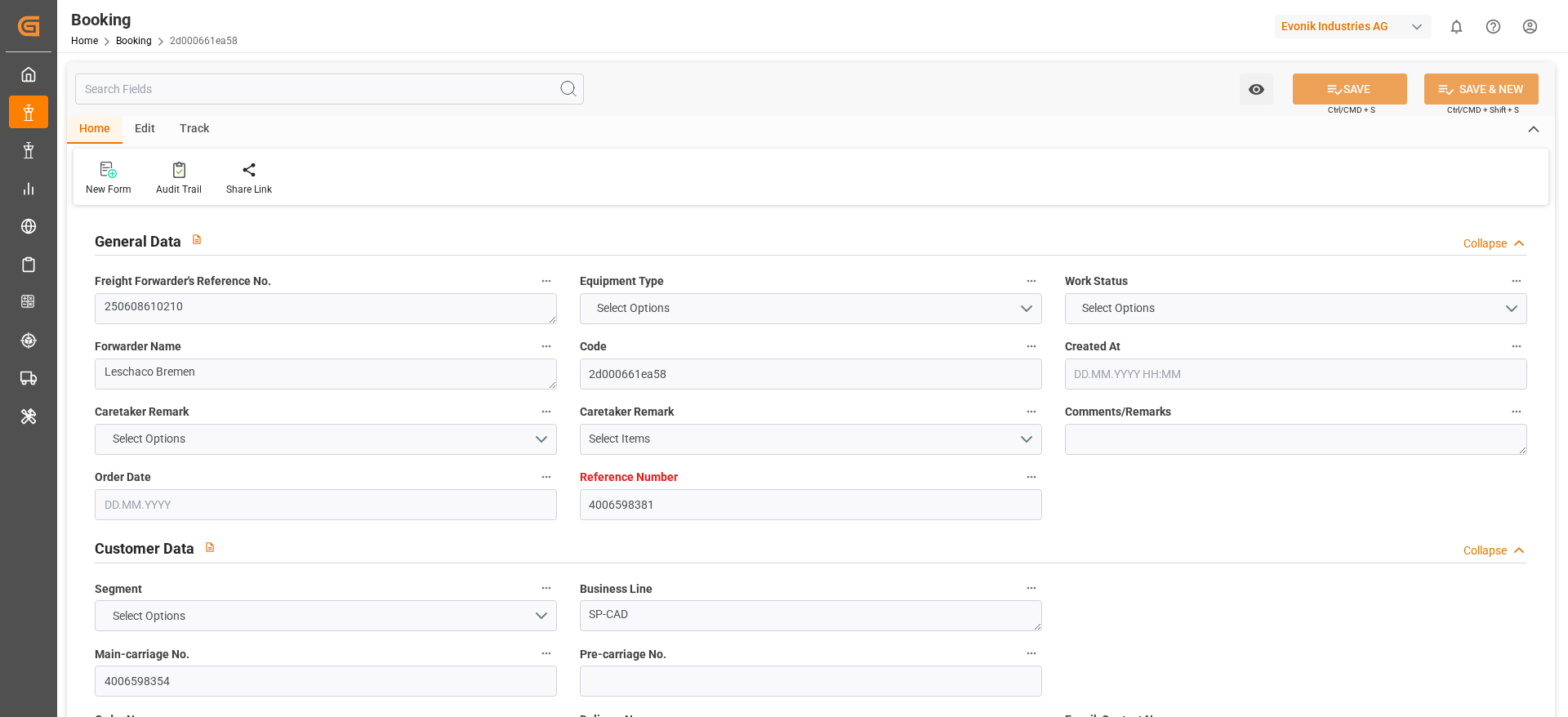
type input "4006598381"
type input "9708825"
type input "Hapag [PERSON_NAME]"
type input "Hapag [PERSON_NAME] Aktiengesellschaft"
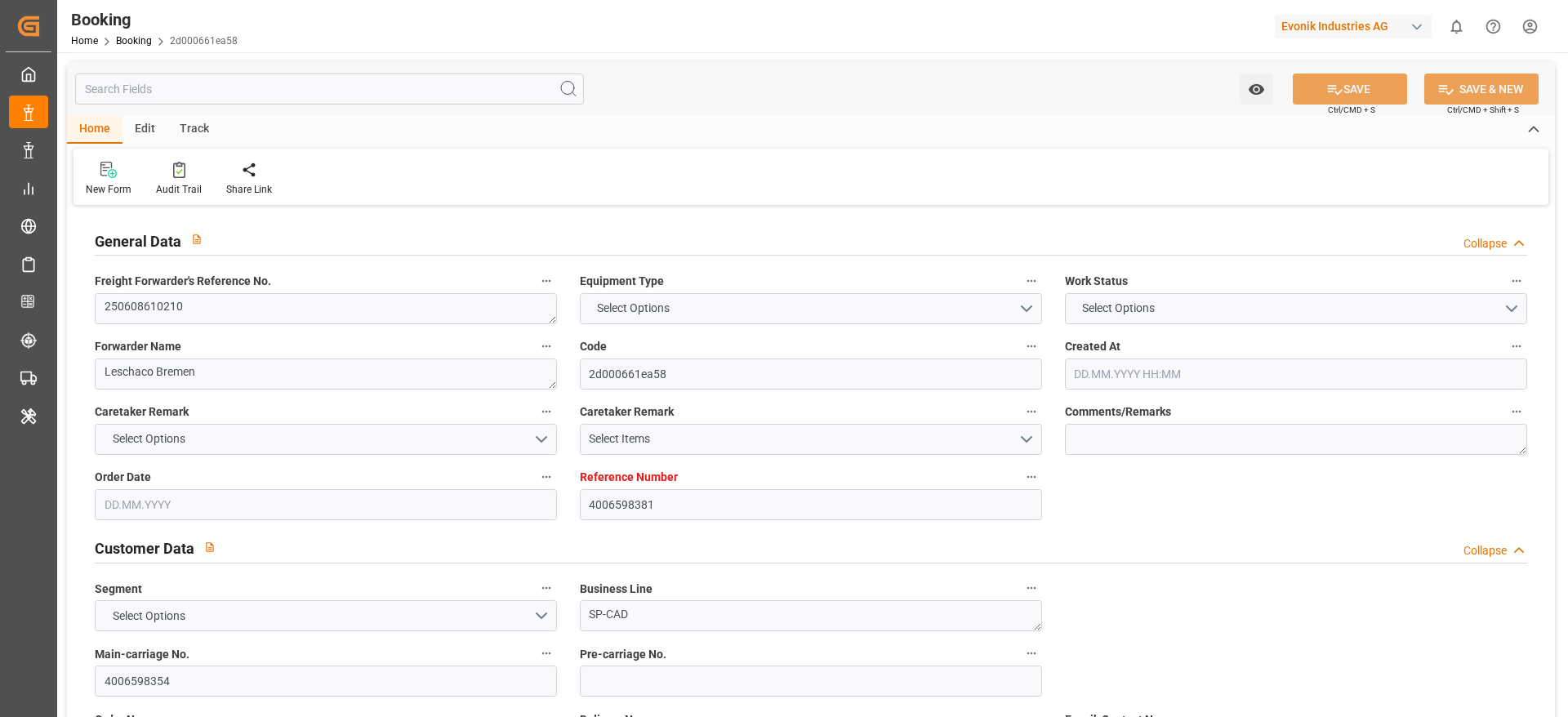
type input "DEWVN"
type input "CNSGH"
type input "57"
type input "0"
type input "DEWVN"
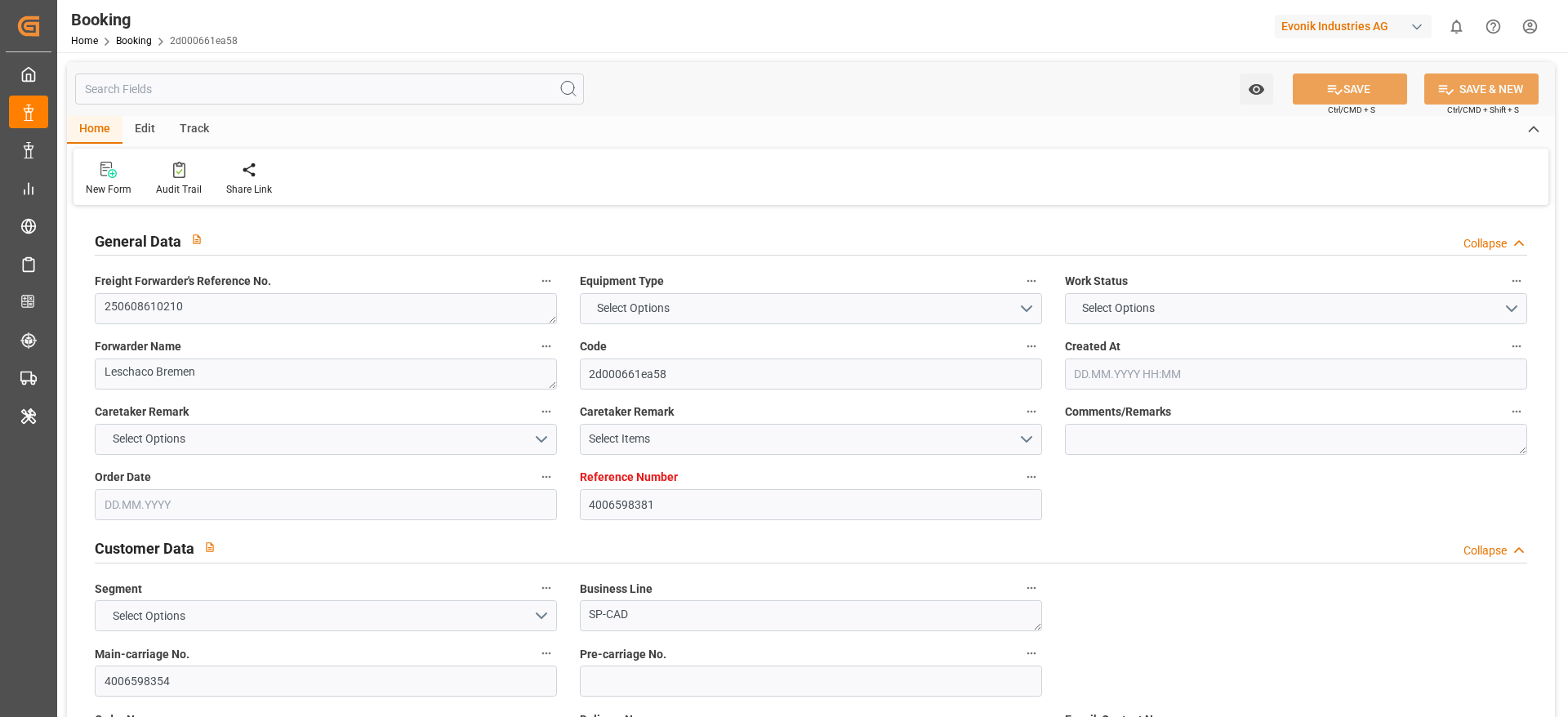
type input "CNSHG"
type input "9708825"
type input "[DATE] 06:43"
type input "[DATE]"
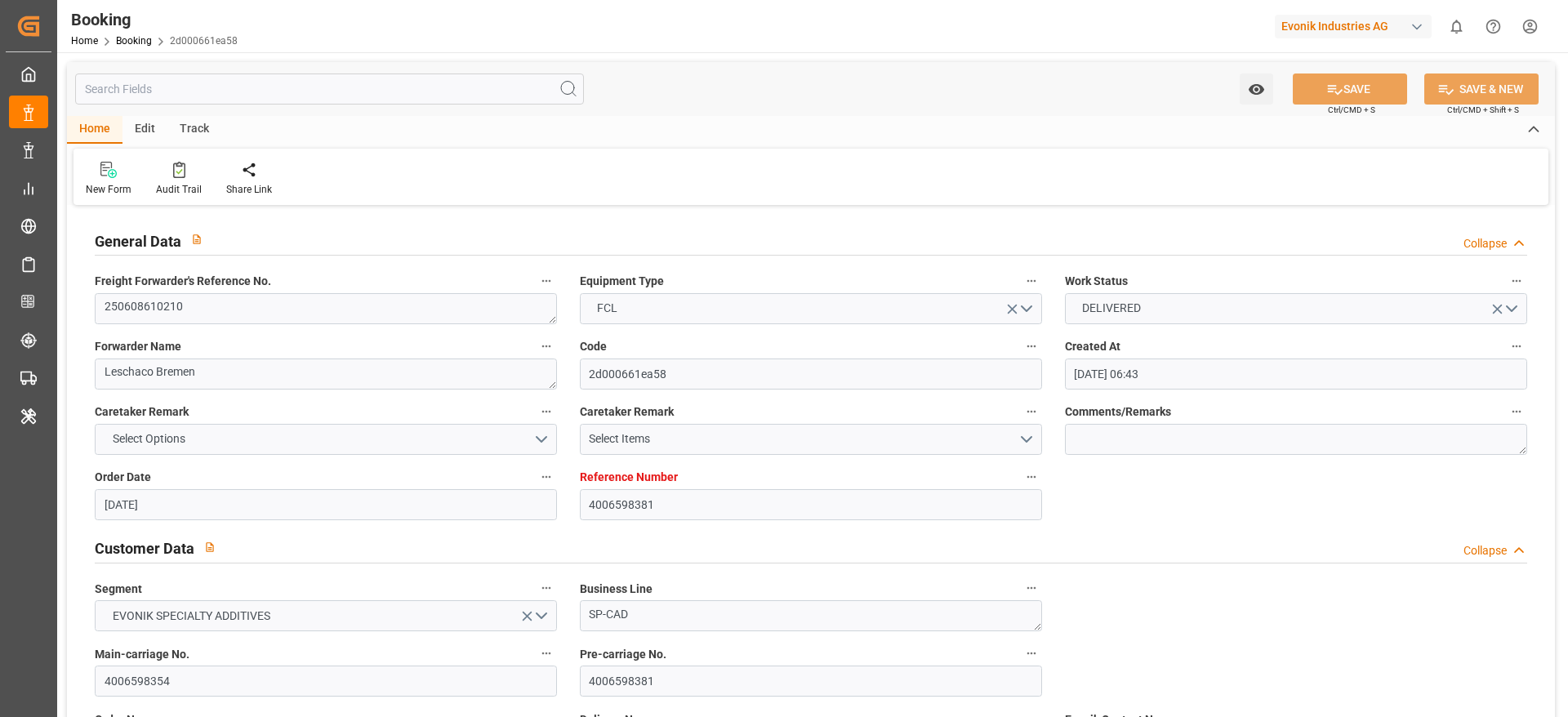
type input "[DATE]"
type input "[DATE] 00:00"
type input "[DATE]"
type input "[DATE] 00:30"
type input "[DATE] 00:00"
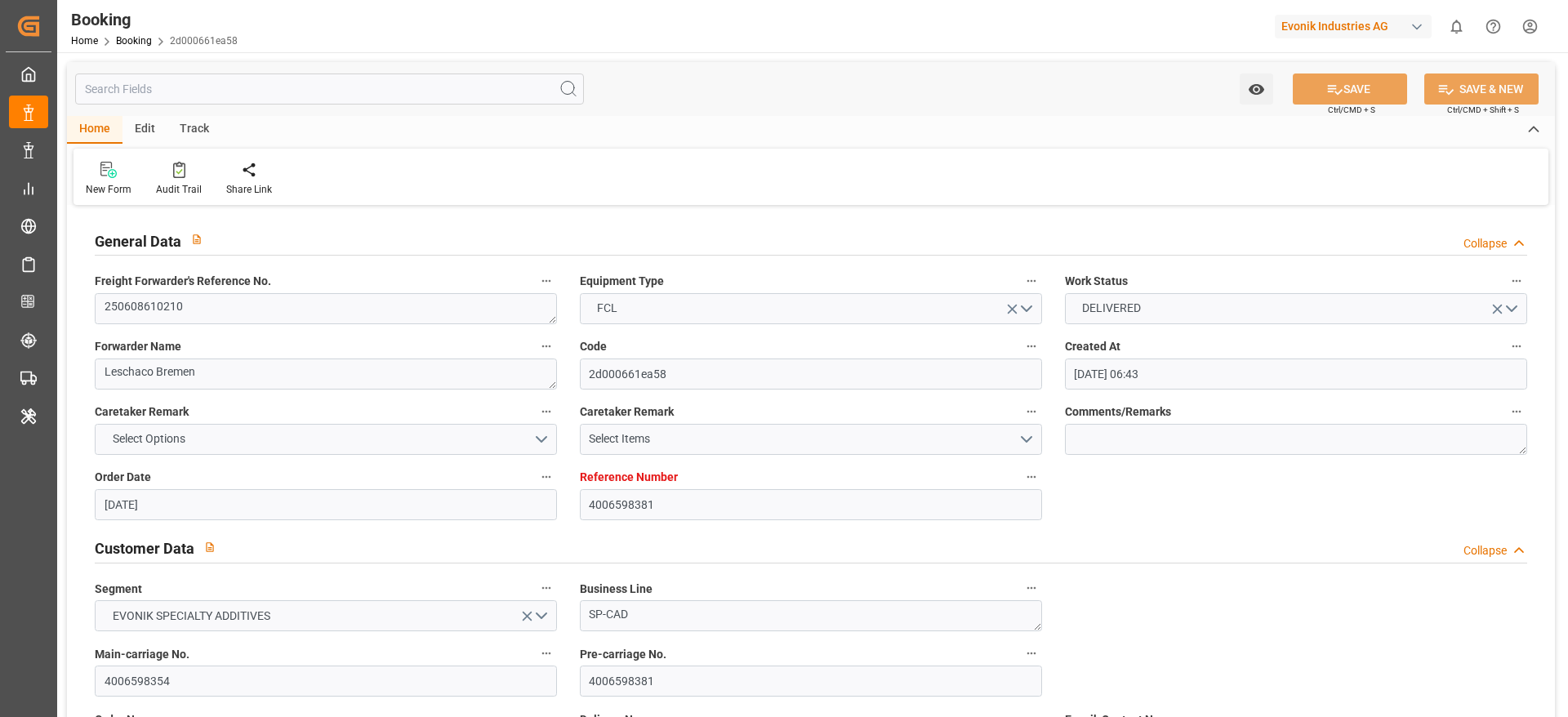
type input "[DATE] 13:24"
type input "[DATE] 13:04"
type input "[DATE] 06:00"
type input "[DATE] 00:00"
type input "[DATE] 06:48"
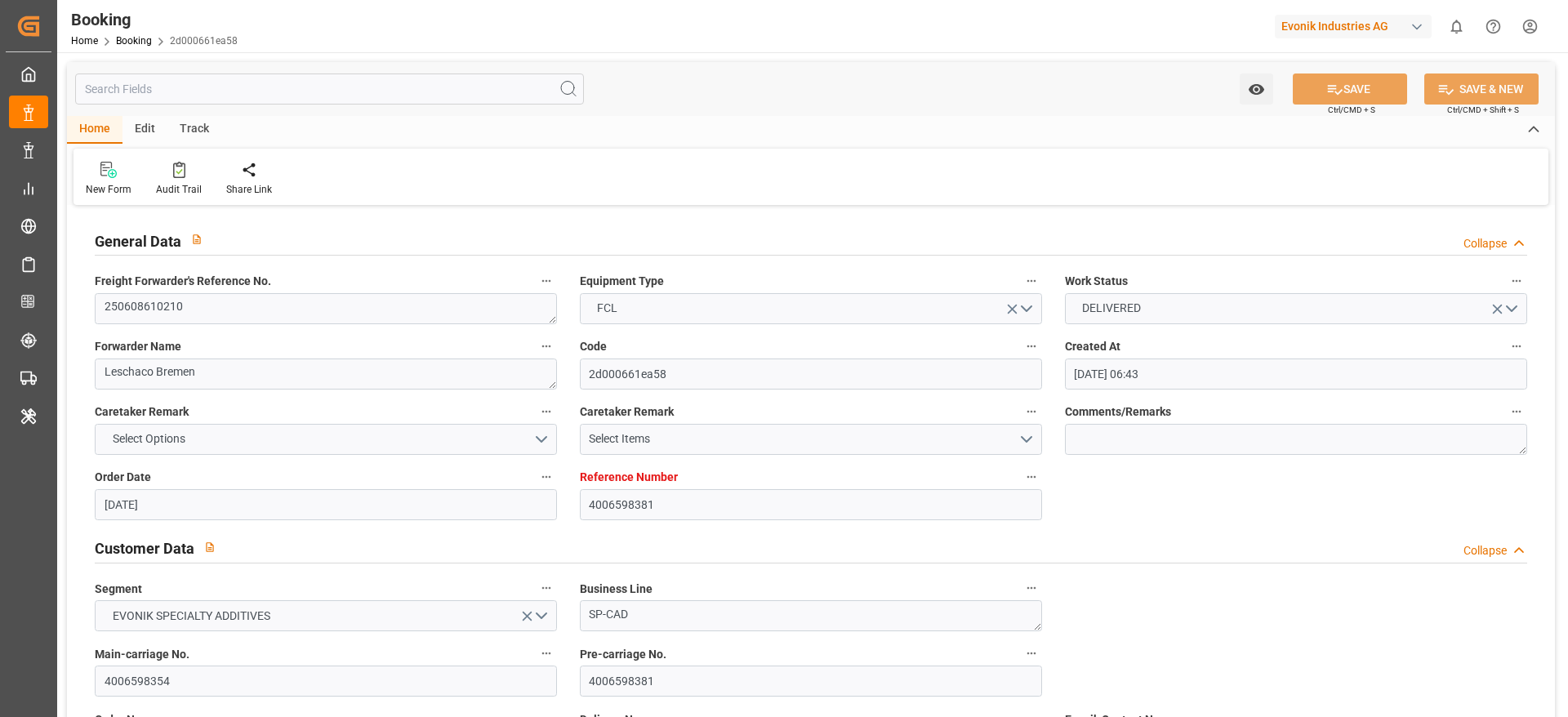
type input "[DATE] 09:42"
type input "[DATE] 03:53"
type input "[DATE]"
type input "[DATE] 20:20"
type input "[DATE]"
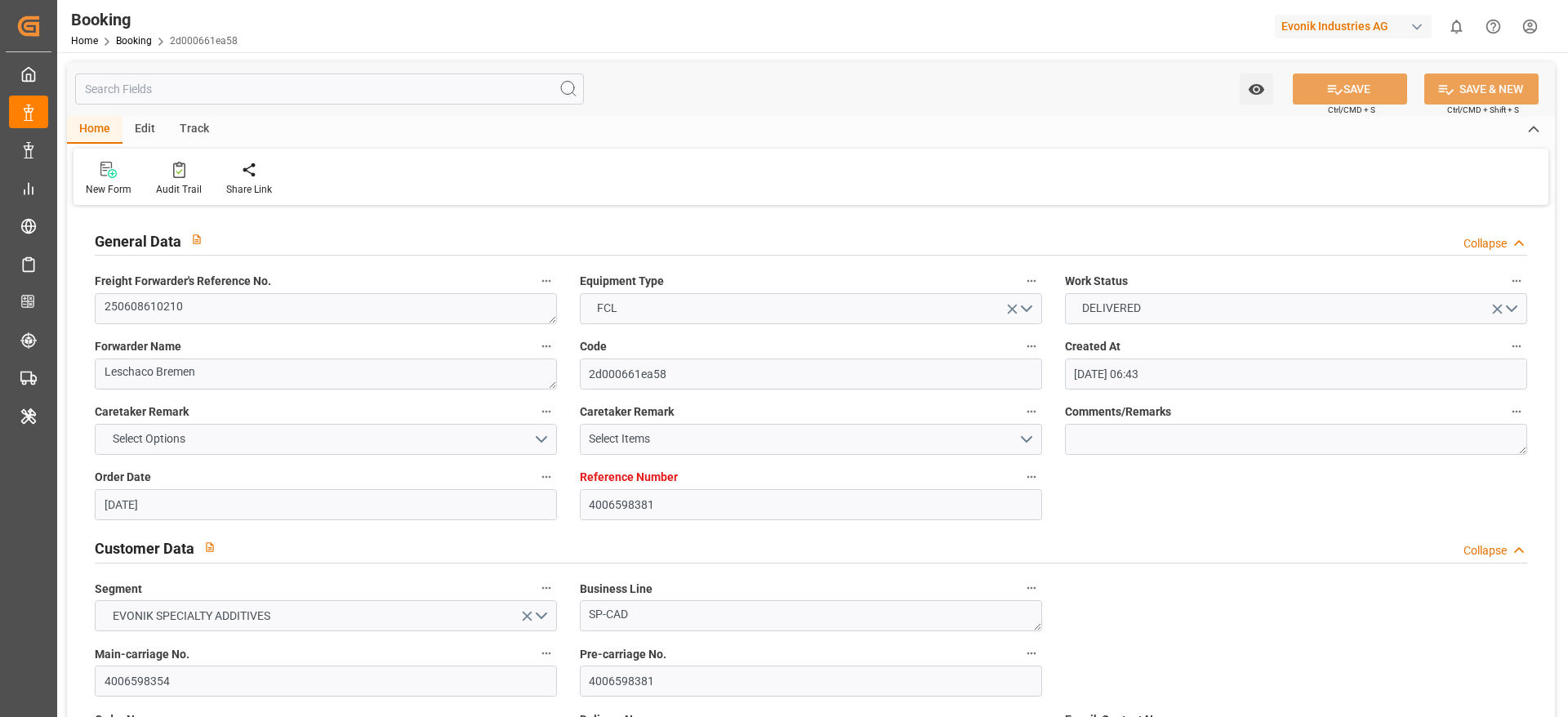
type input "[DATE] 13:49"
type input "[DATE] 09:56"
type input "[DATE] 00:00"
type input "[DATE] 13:34"
type input "[DATE] 06:00"
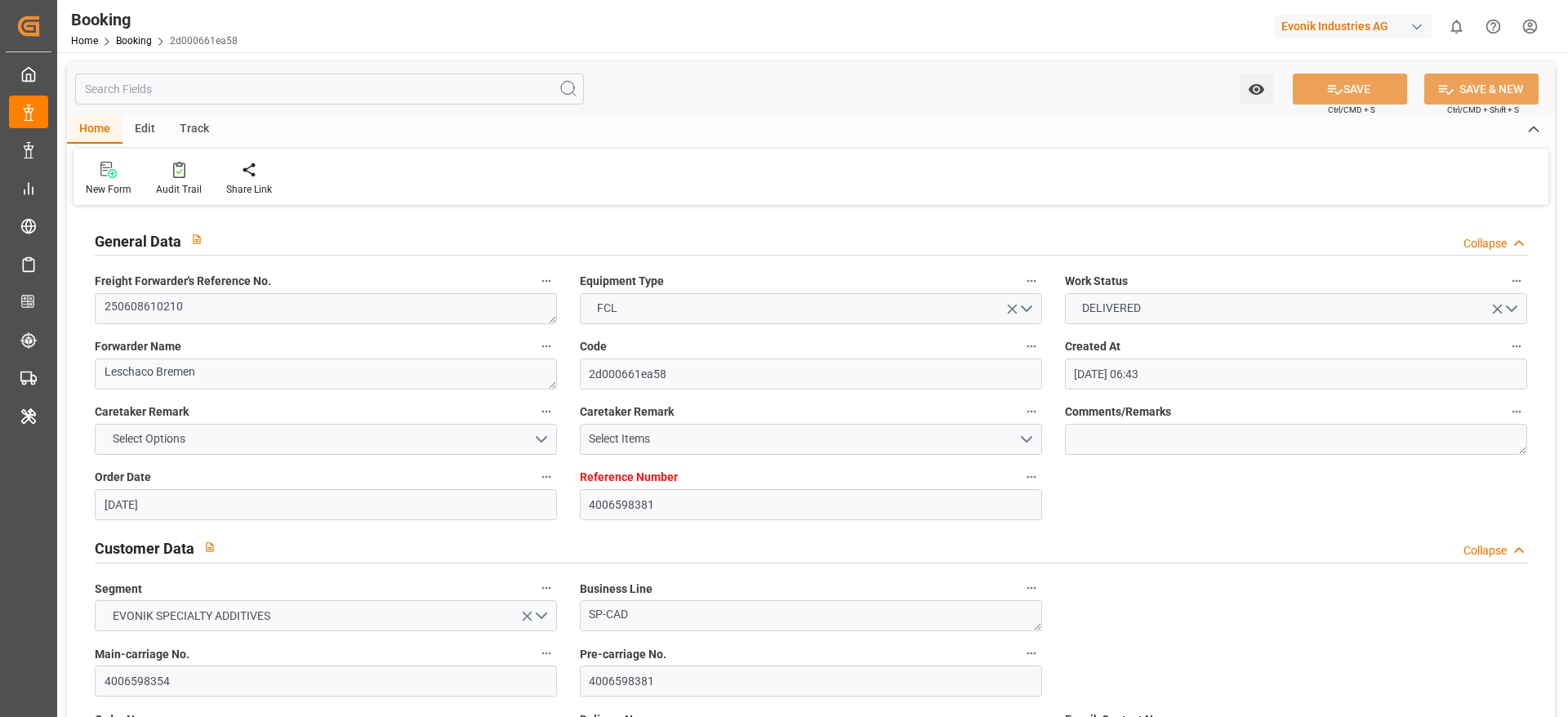
type input "[DATE] 06:34"
type input "[DATE] 15:31"
type input "[DATE] 06:48"
type input "[DATE] 10:42"
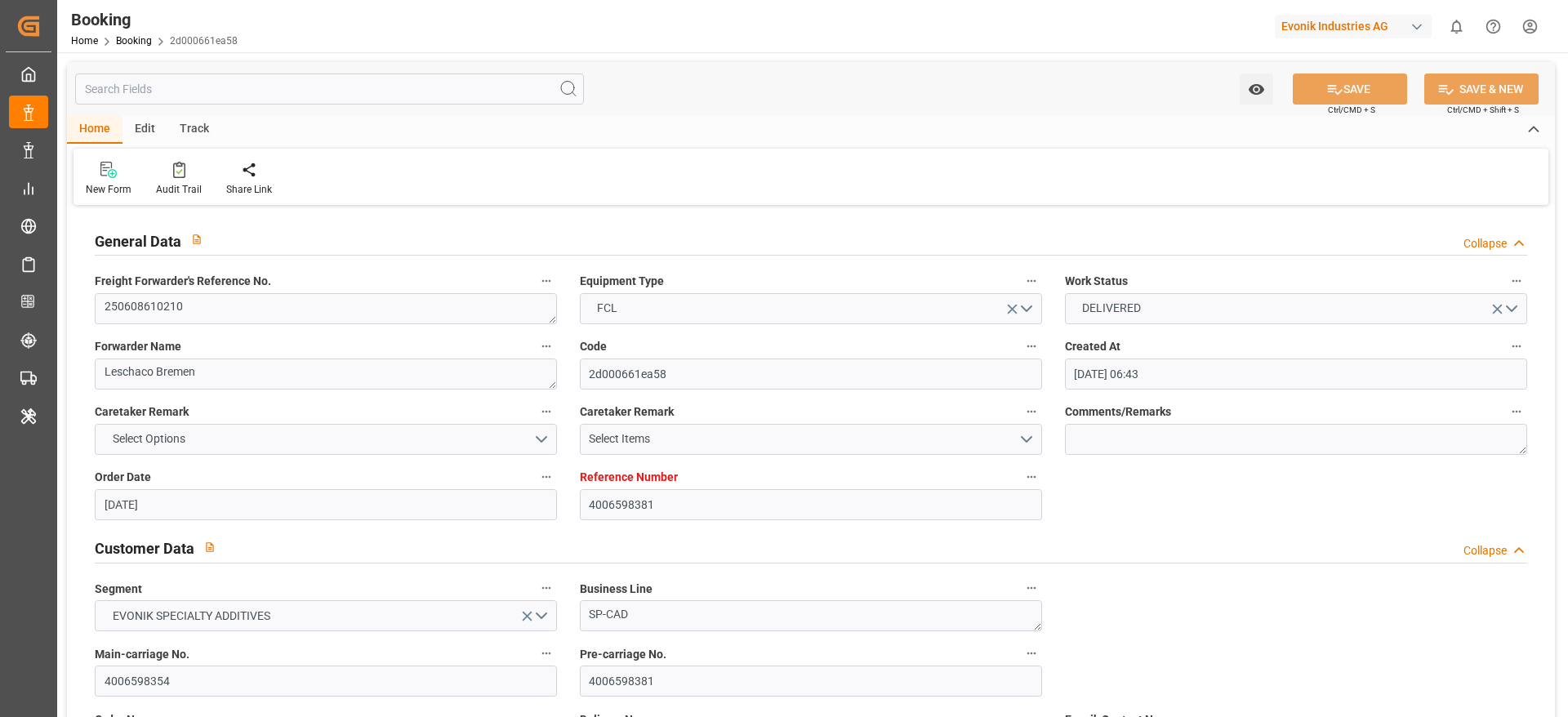
type input "[DATE] 06:48"
